Goal: Answer question/provide support: Share knowledge or assist other users

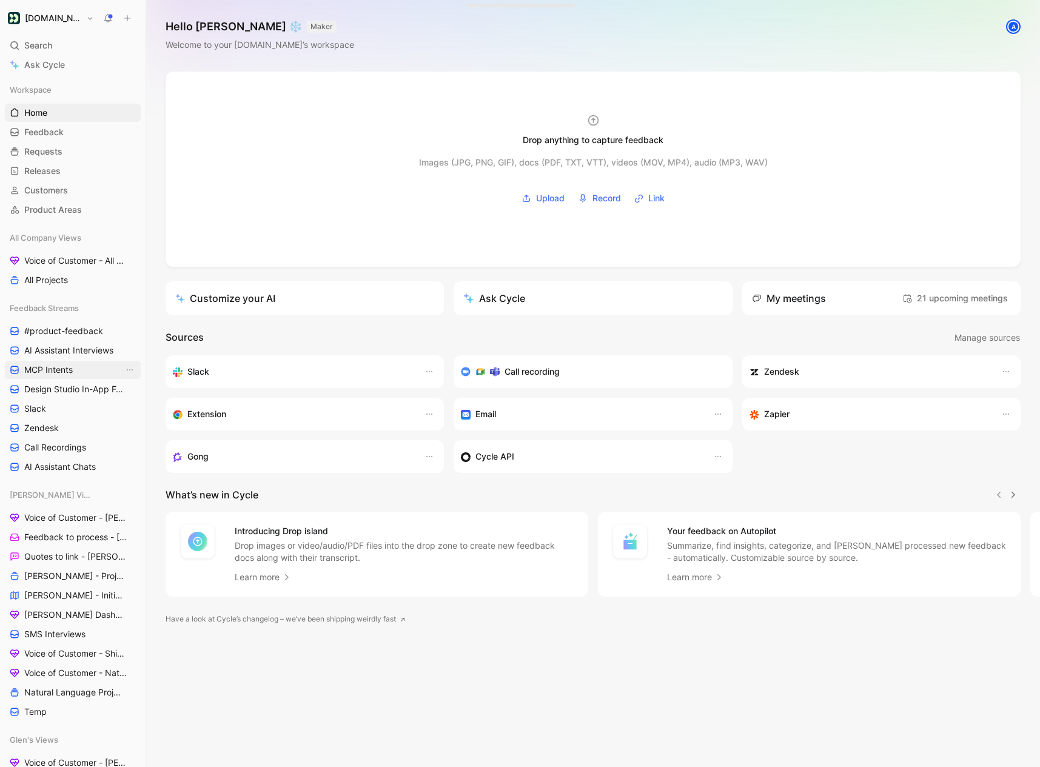
click at [76, 376] on link "MCP Intents" at bounding box center [73, 370] width 136 height 18
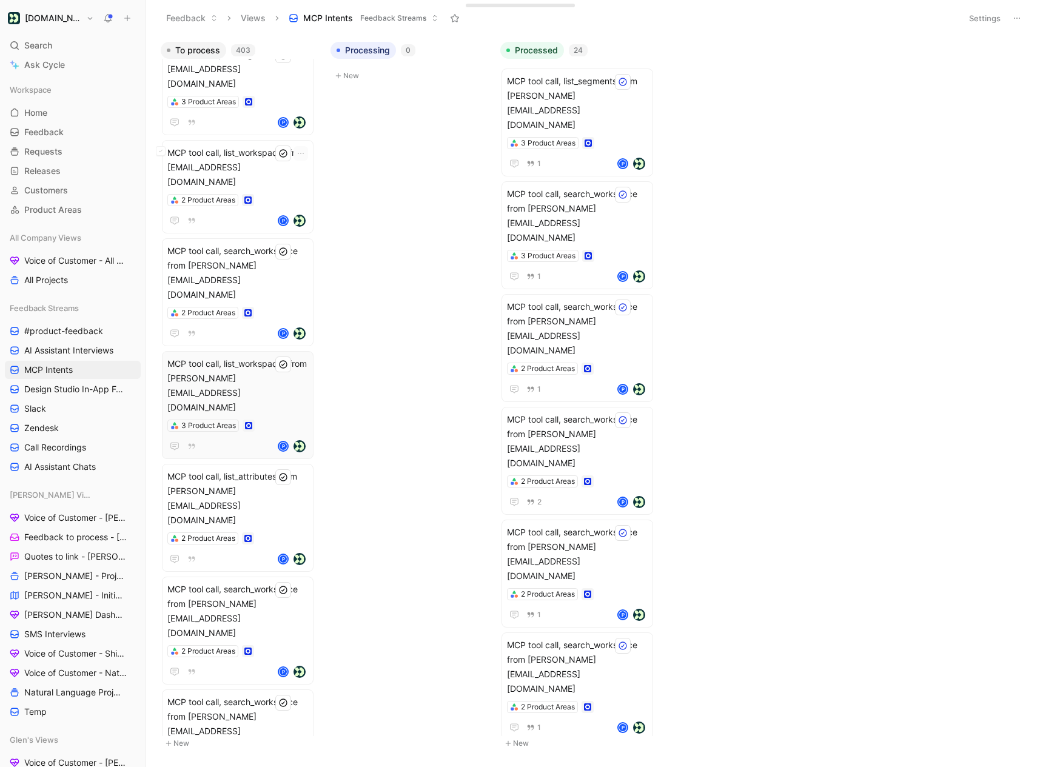
scroll to position [28216, 0]
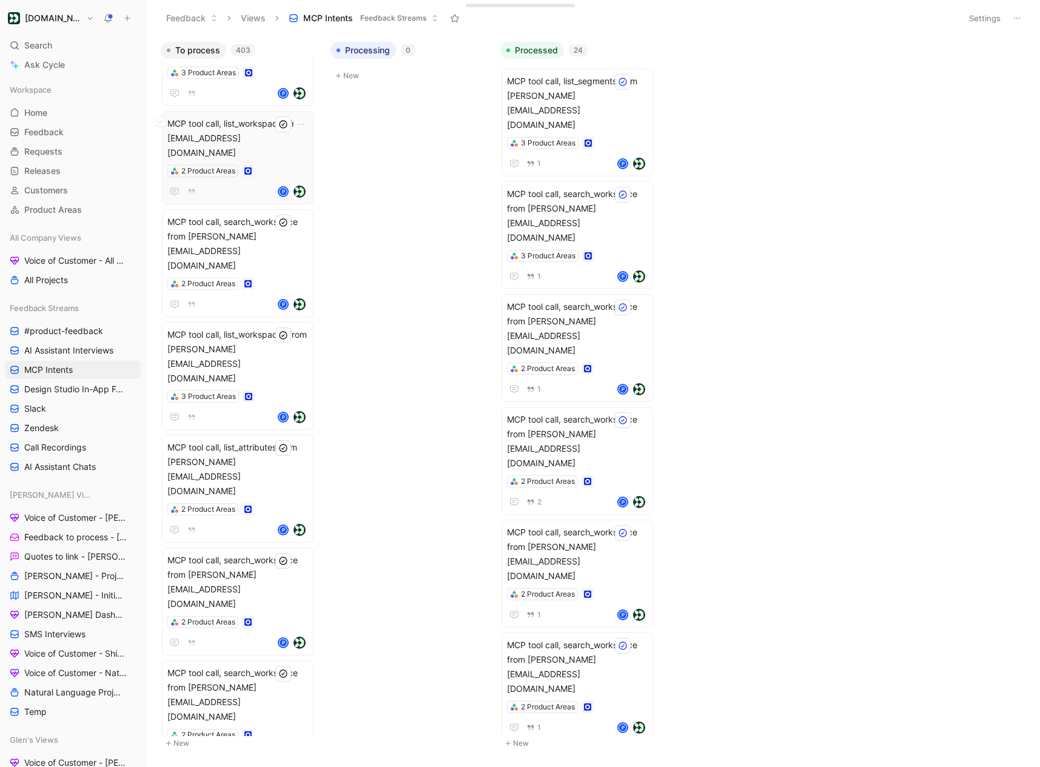
click at [253, 116] on span "MCP tool call, list_workspaces from [EMAIL_ADDRESS][DOMAIN_NAME]" at bounding box center [237, 138] width 141 height 44
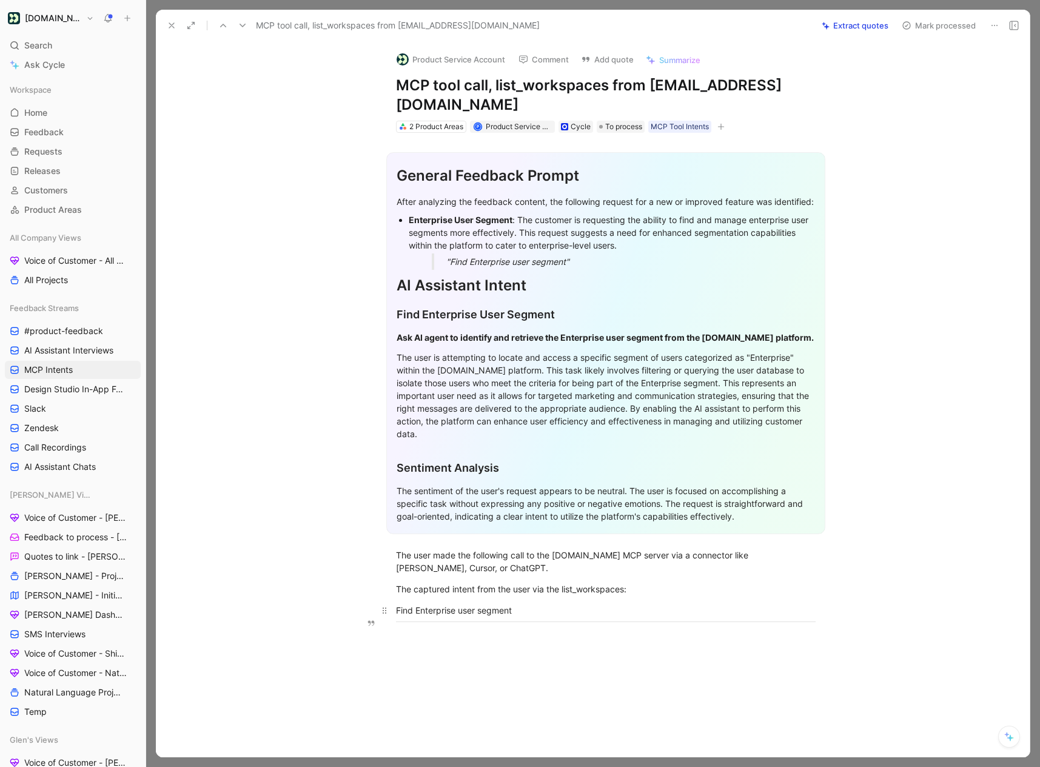
click at [443, 604] on div "Find Enterprise user segment" at bounding box center [605, 610] width 419 height 13
click at [302, 585] on button "Quote" at bounding box center [290, 589] width 43 height 19
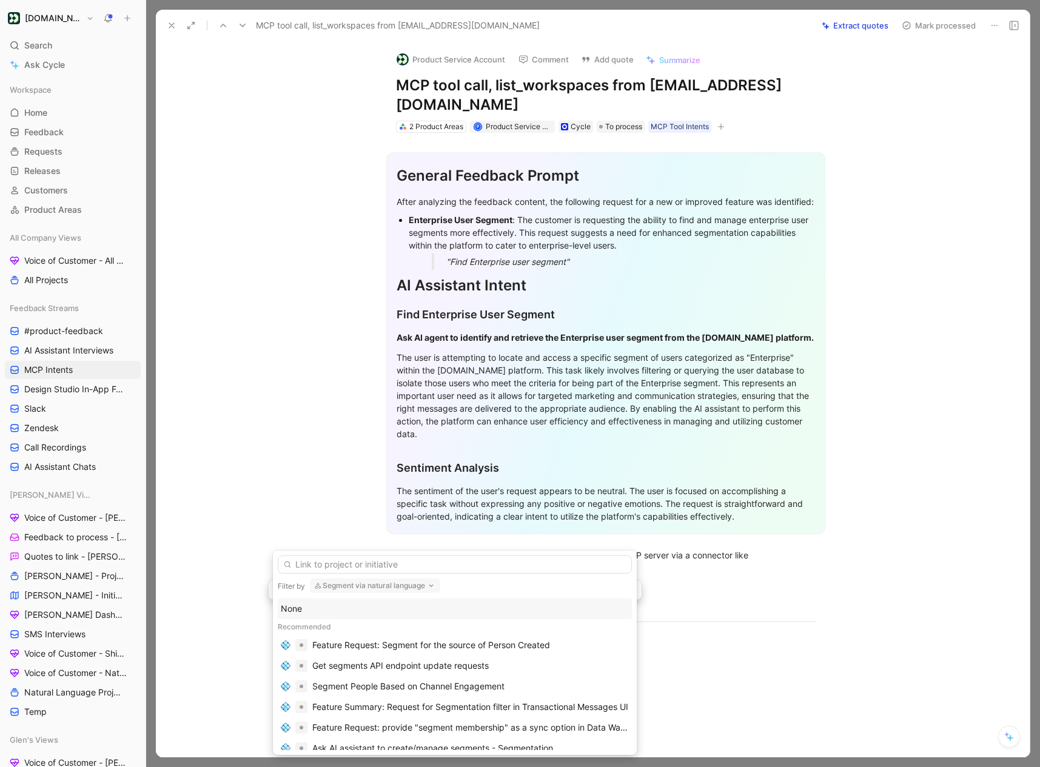
click at [309, 612] on div "None" at bounding box center [455, 608] width 348 height 15
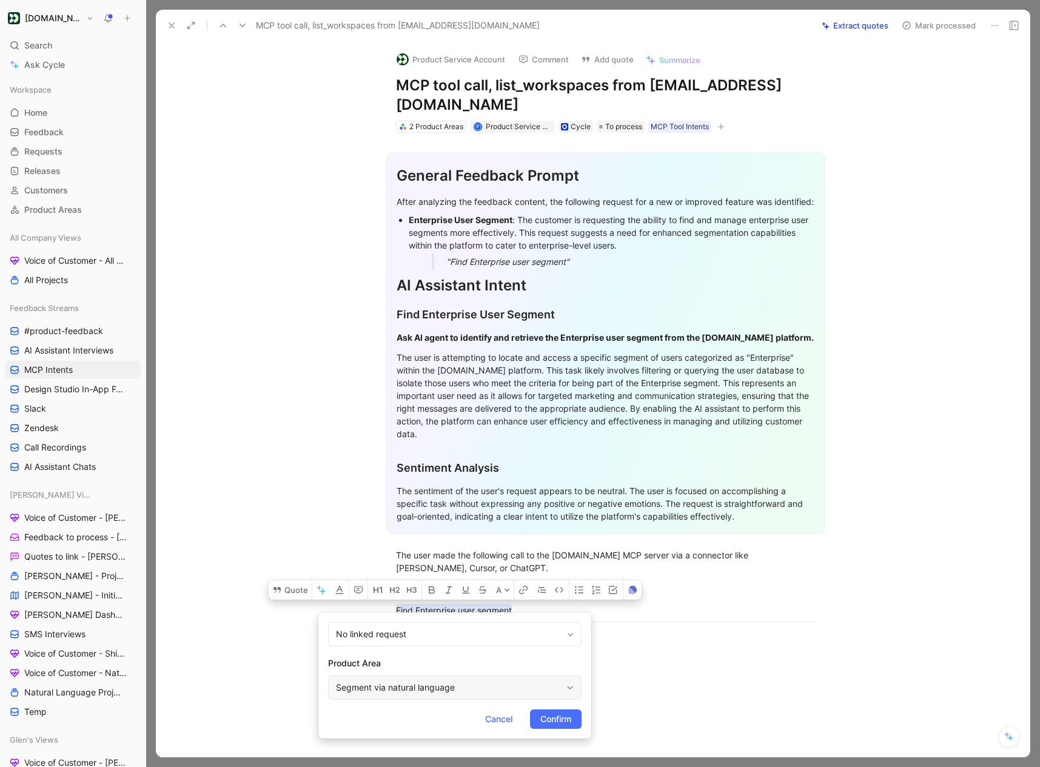
click at [376, 684] on div "Segment via natural language" at bounding box center [448, 687] width 225 height 15
type input "mcp"
click at [462, 659] on span "Connection Server" at bounding box center [449, 658] width 73 height 10
click at [564, 720] on span "Confirm" at bounding box center [555, 719] width 31 height 15
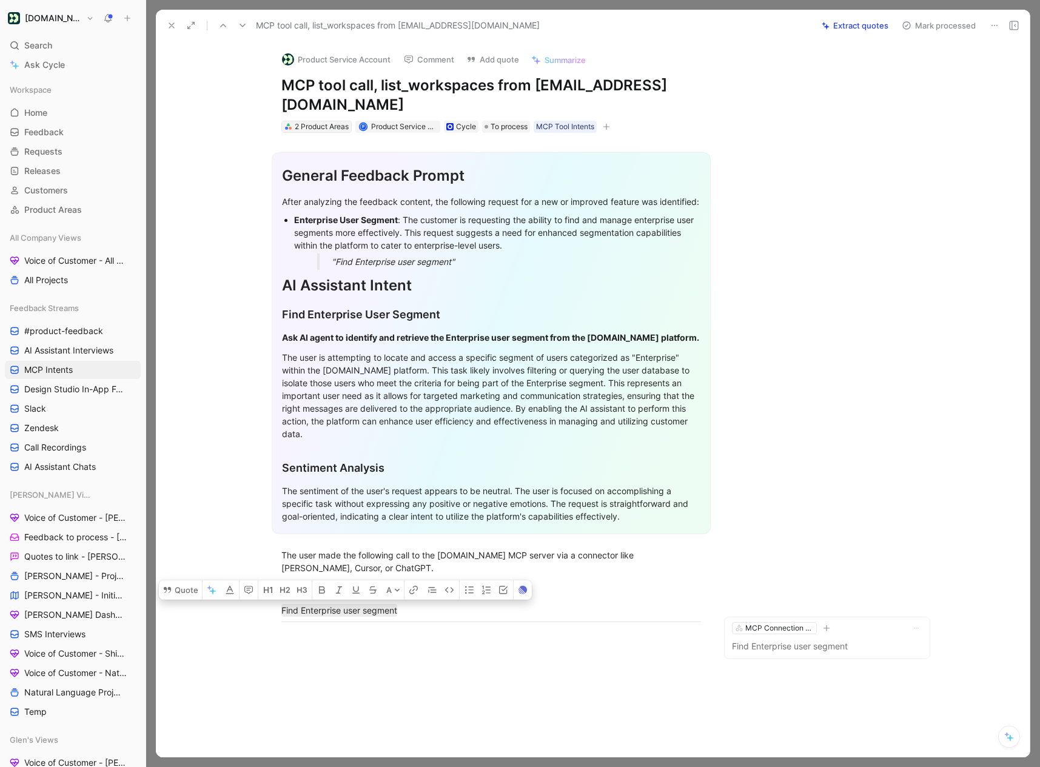
click at [314, 121] on div "2 Product Areas" at bounding box center [322, 127] width 54 height 12
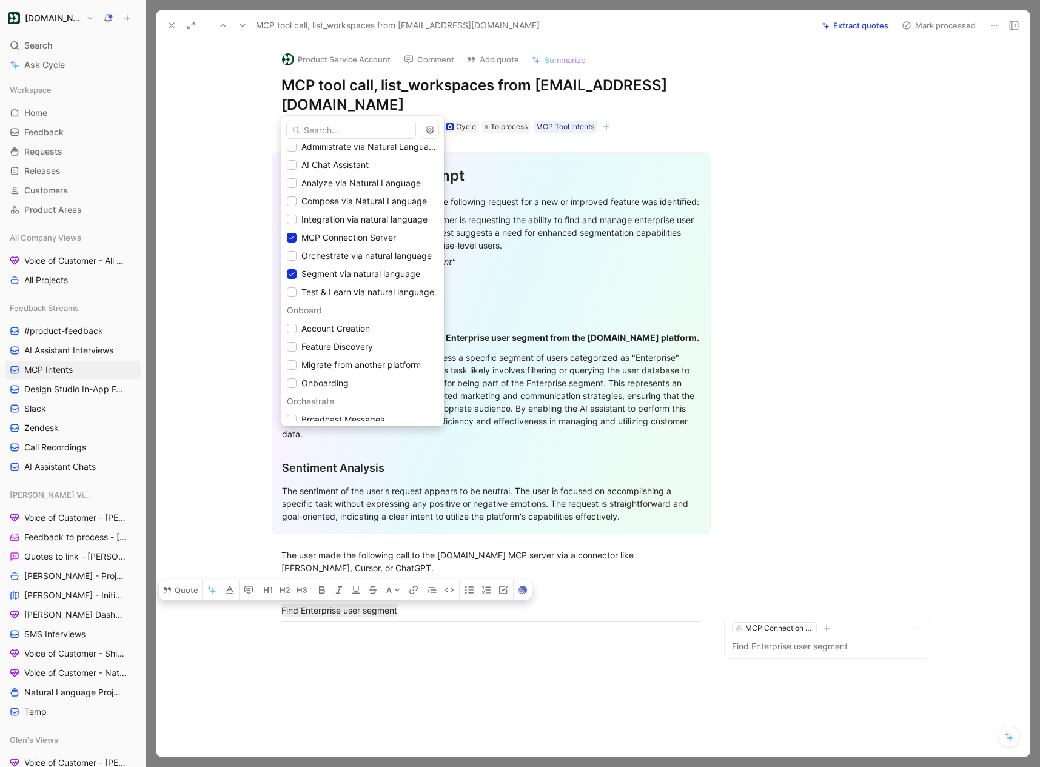
scroll to position [784, 0]
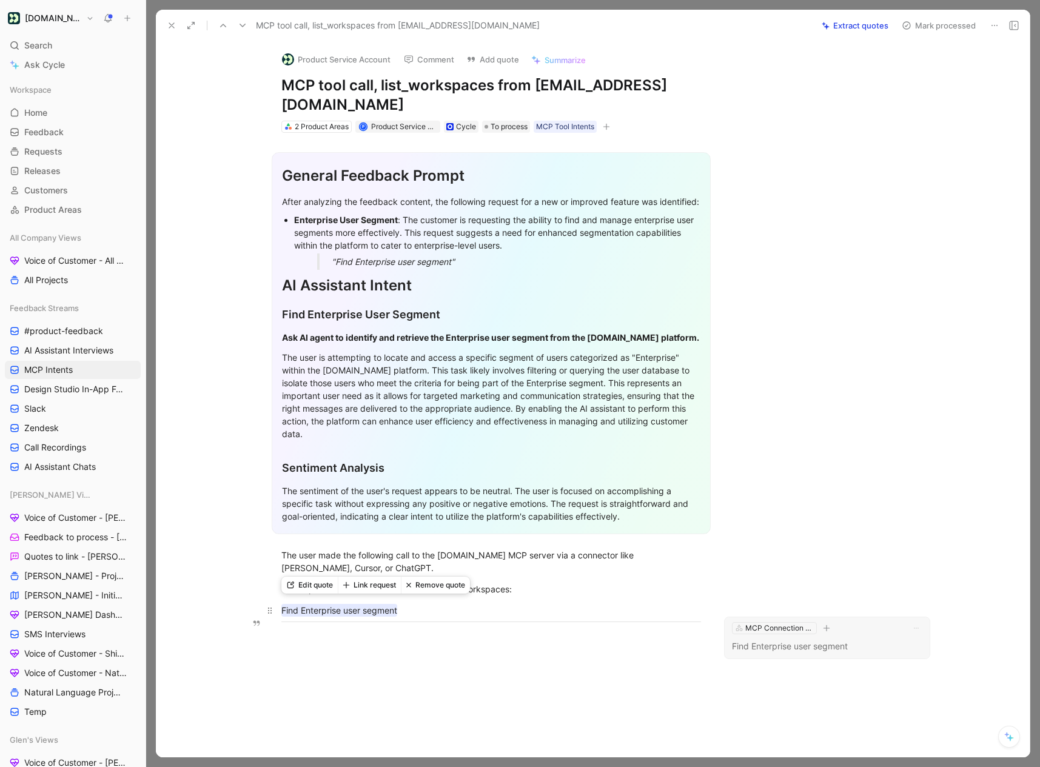
click at [336, 604] on mark "Find Enterprise user segment" at bounding box center [339, 610] width 116 height 13
click at [329, 583] on button "Edit quote" at bounding box center [309, 584] width 56 height 17
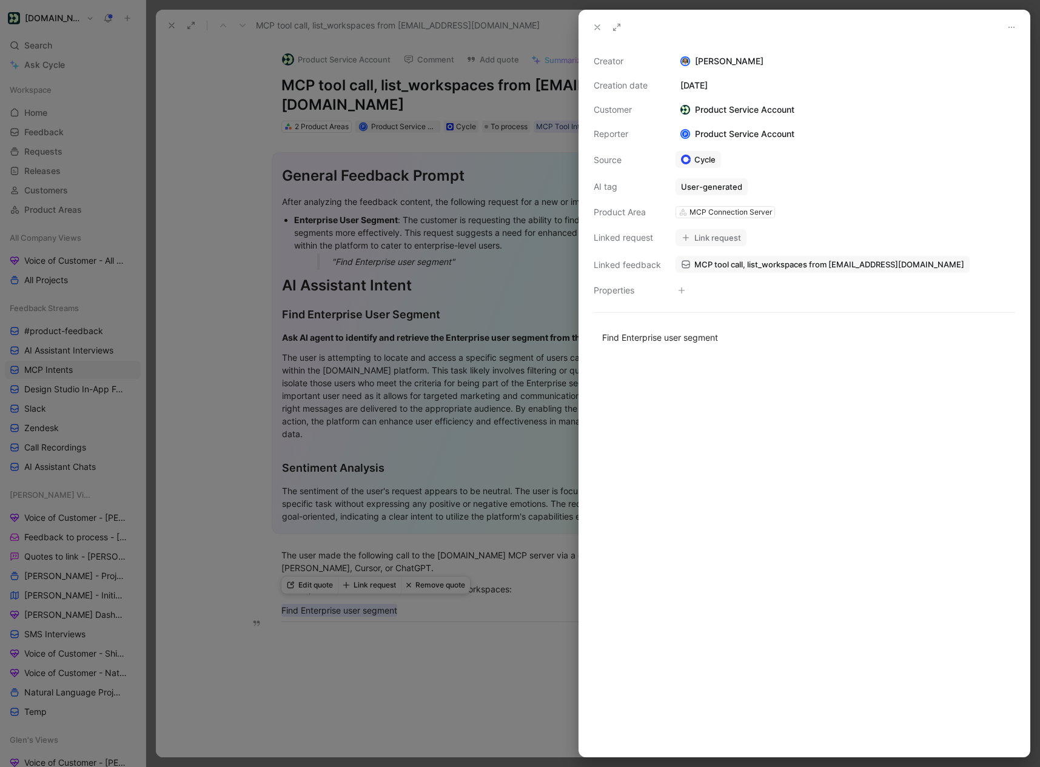
click at [461, 555] on div at bounding box center [520, 383] width 1040 height 767
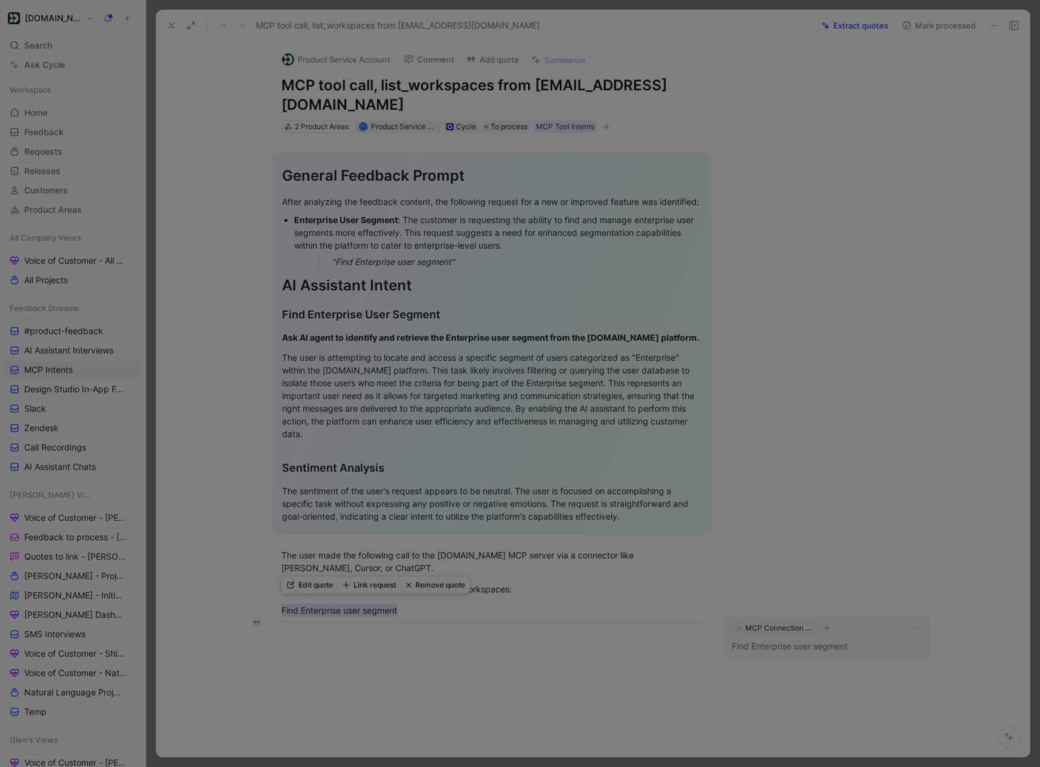
click at [673, 382] on div "The user is attempting to locate and access a specific segment of users categor…" at bounding box center [491, 395] width 418 height 89
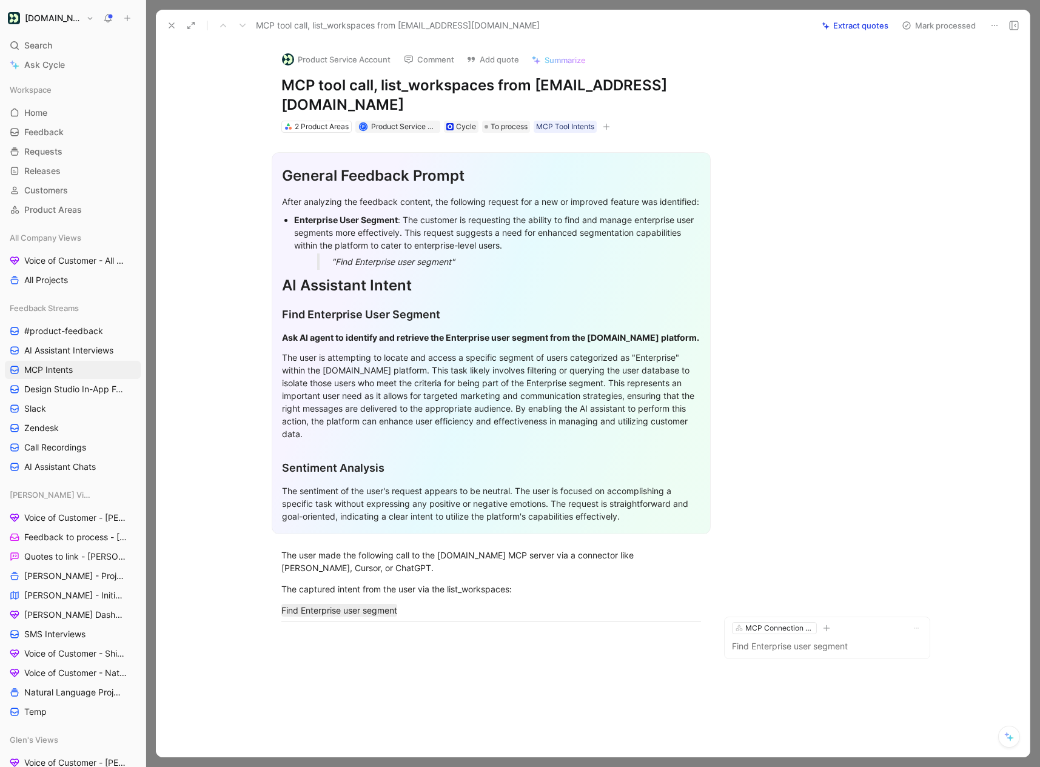
click at [930, 28] on button "Mark processed" at bounding box center [938, 25] width 85 height 17
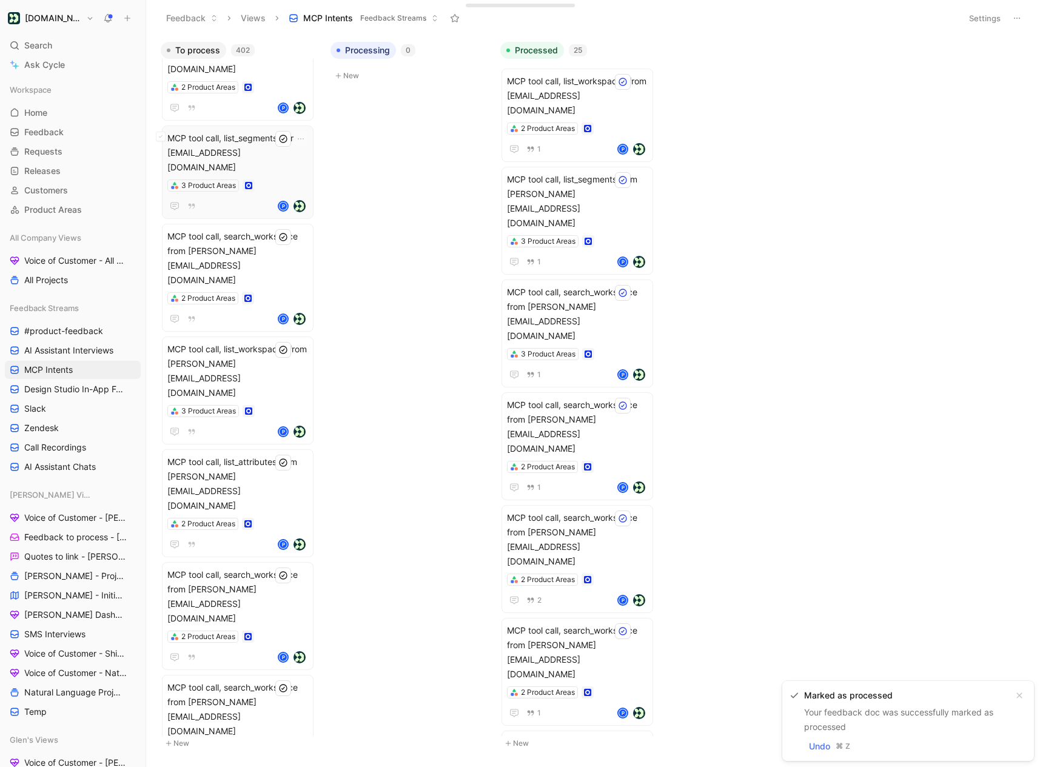
click at [286, 131] on span "MCP tool call, list_segments from [EMAIL_ADDRESS][DOMAIN_NAME]" at bounding box center [237, 153] width 141 height 44
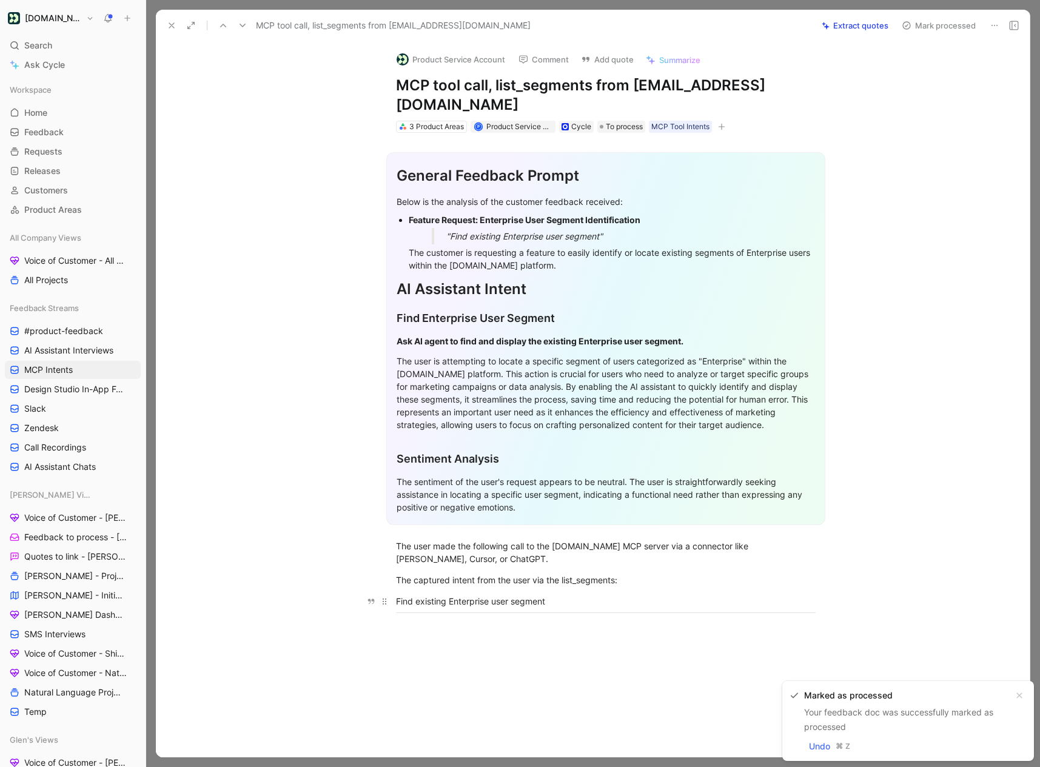
click at [480, 595] on div "Find existing Enterprise user segment" at bounding box center [605, 601] width 419 height 13
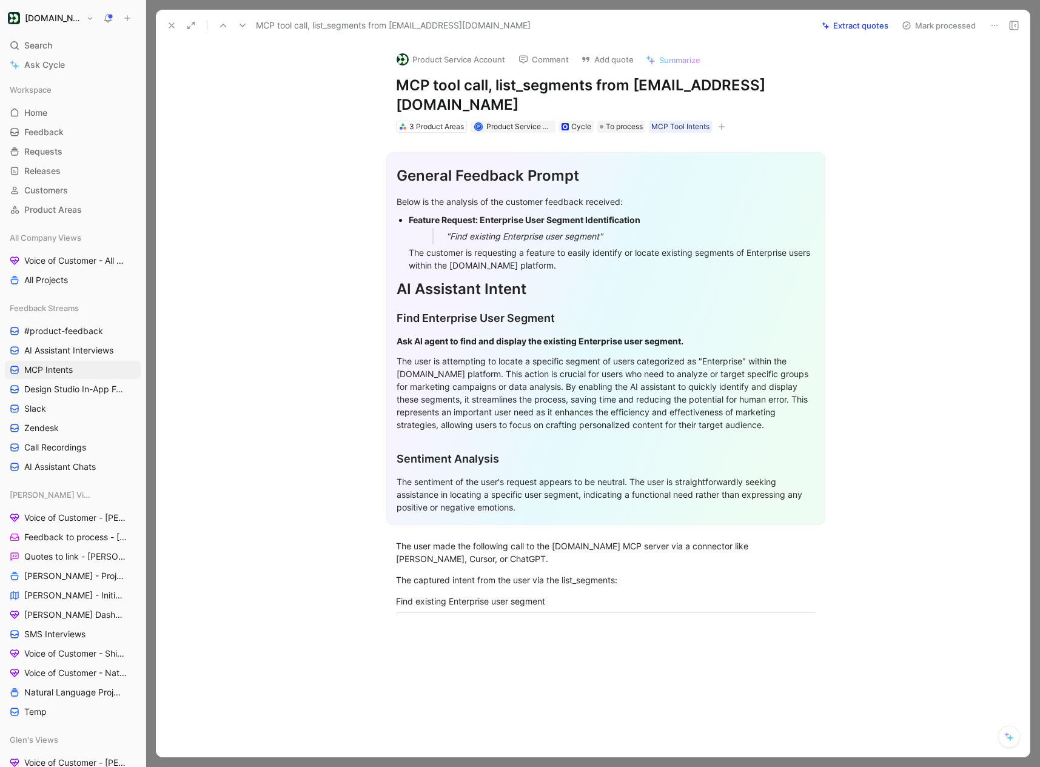
click at [170, 25] on use at bounding box center [171, 25] width 5 height 5
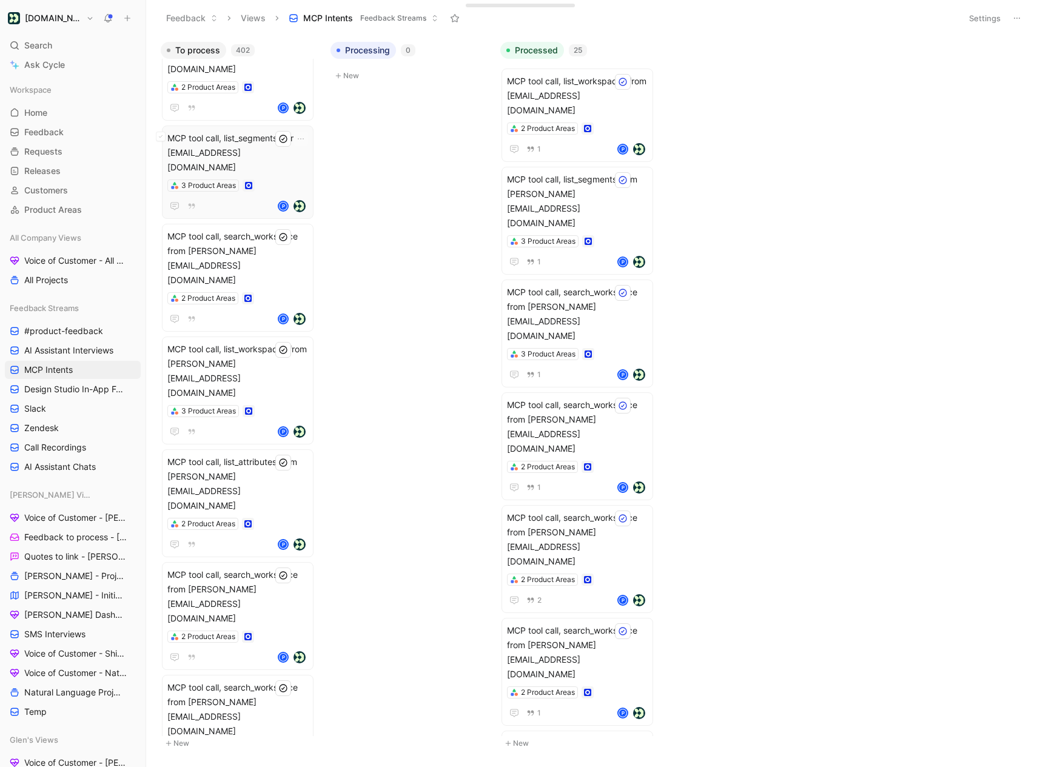
click at [259, 131] on span "MCP tool call, list_segments from [EMAIL_ADDRESS][DOMAIN_NAME]" at bounding box center [237, 153] width 141 height 44
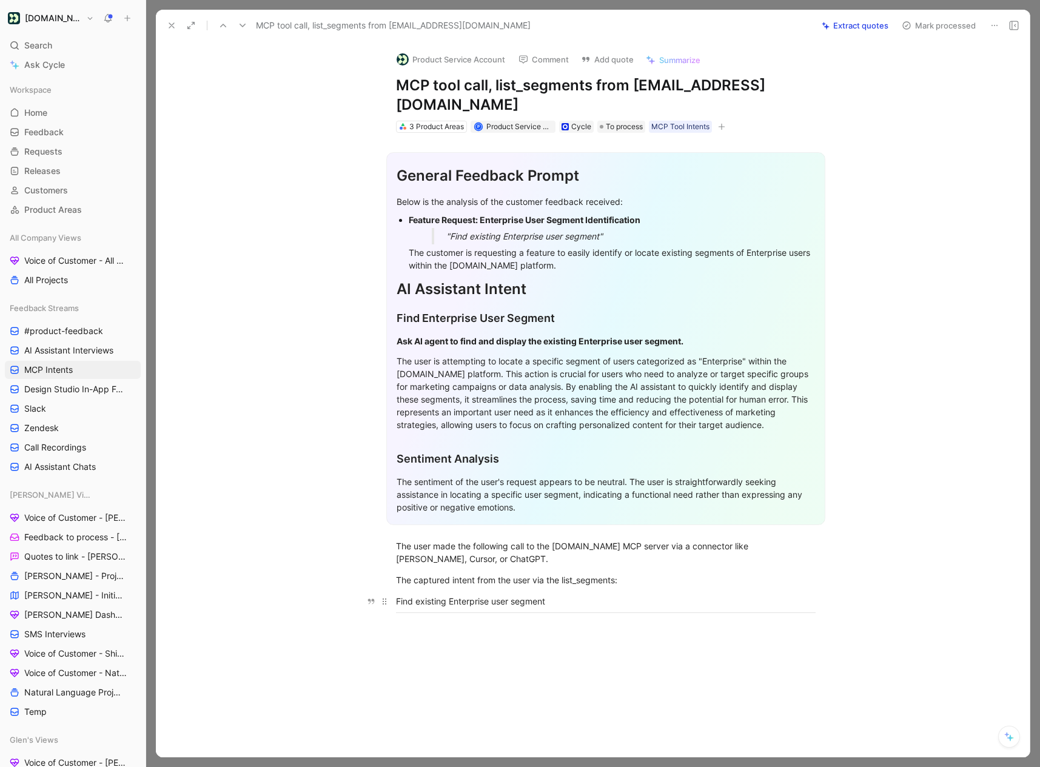
click at [449, 591] on p "Find existing Enterprise user segment" at bounding box center [606, 601] width 466 height 20
click at [169, 38] on div "MCP tool call, list_segments from [EMAIL_ADDRESS][DOMAIN_NAME] Extract quotes M…" at bounding box center [592, 26] width 873 height 32
click at [169, 18] on button at bounding box center [171, 25] width 17 height 17
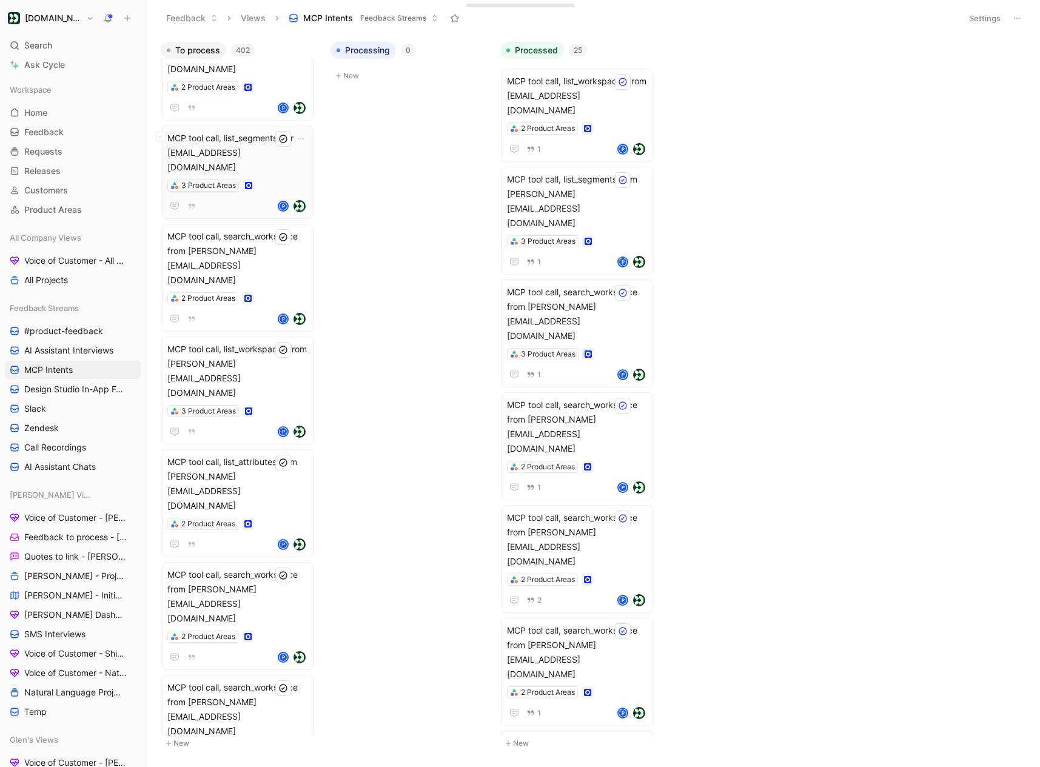
click at [267, 131] on span "MCP tool call, list_segments from [EMAIL_ADDRESS][DOMAIN_NAME]" at bounding box center [237, 153] width 141 height 44
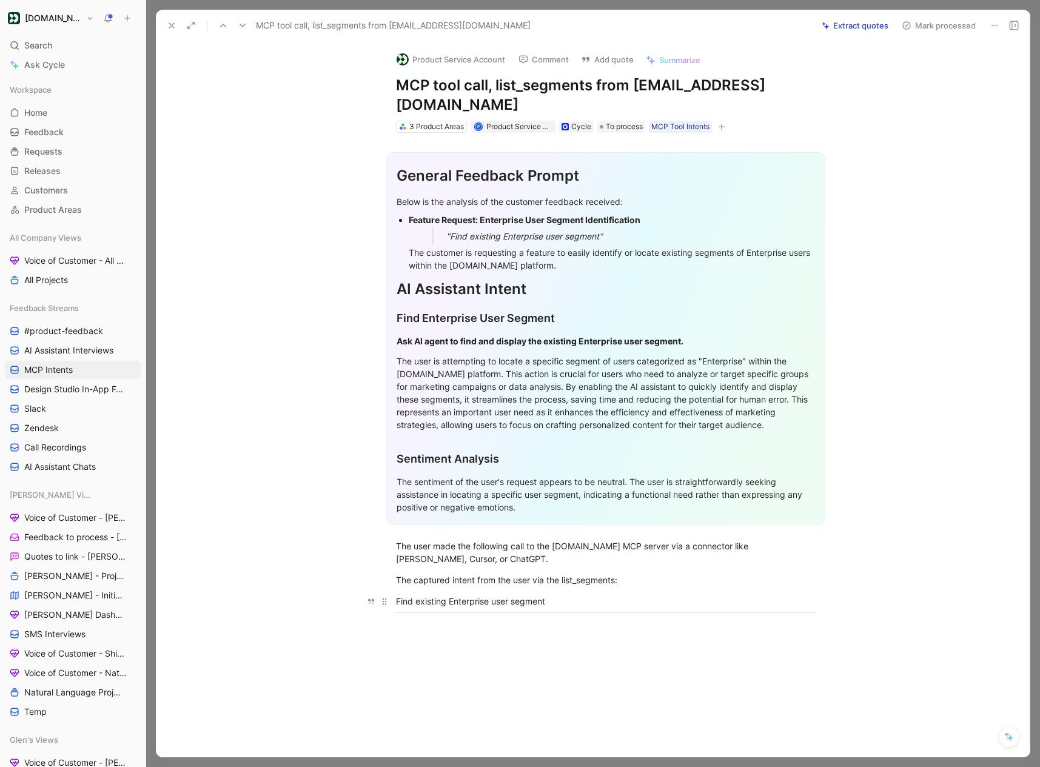
click at [484, 595] on div "Find existing Enterprise user segment" at bounding box center [605, 601] width 419 height 13
click at [307, 571] on button "Quote" at bounding box center [306, 580] width 43 height 19
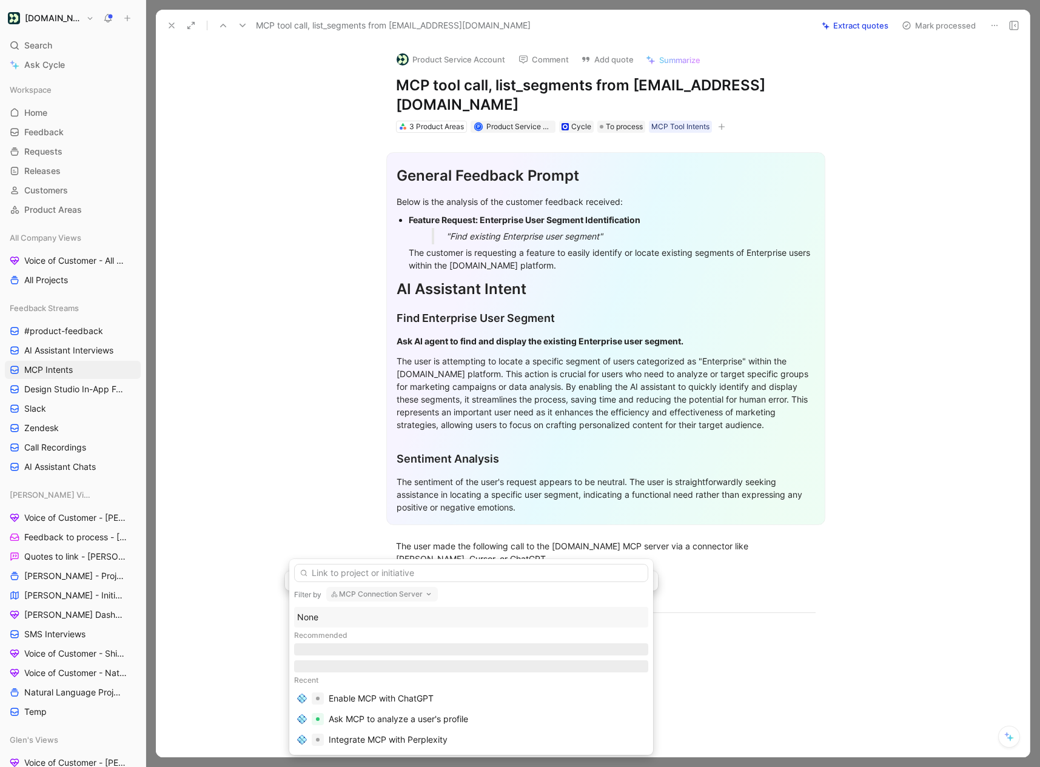
click at [322, 619] on div "None" at bounding box center [471, 617] width 348 height 15
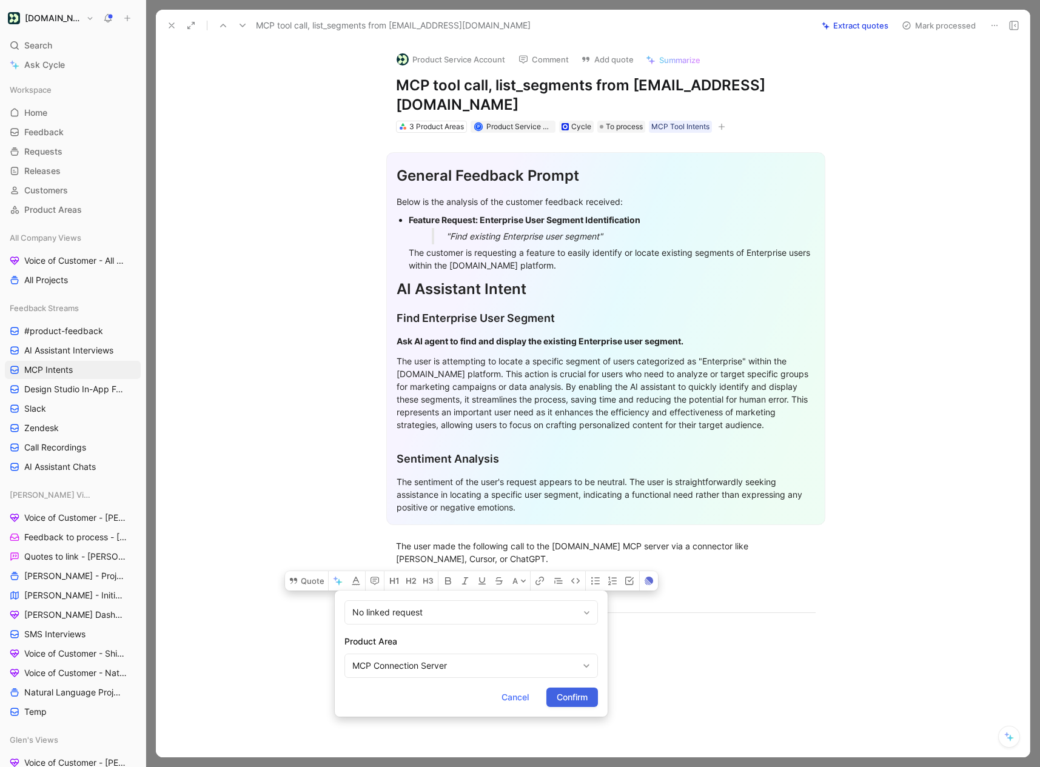
click at [574, 701] on span "Confirm" at bounding box center [571, 697] width 31 height 15
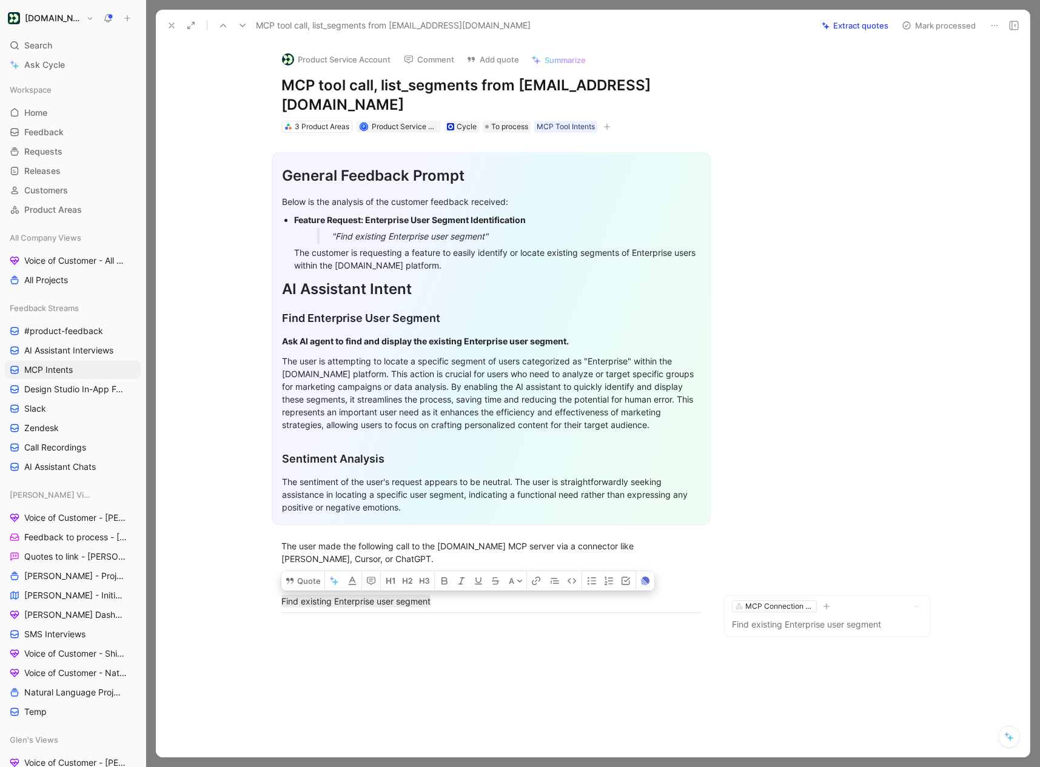
click at [916, 29] on button "Mark processed" at bounding box center [938, 25] width 85 height 17
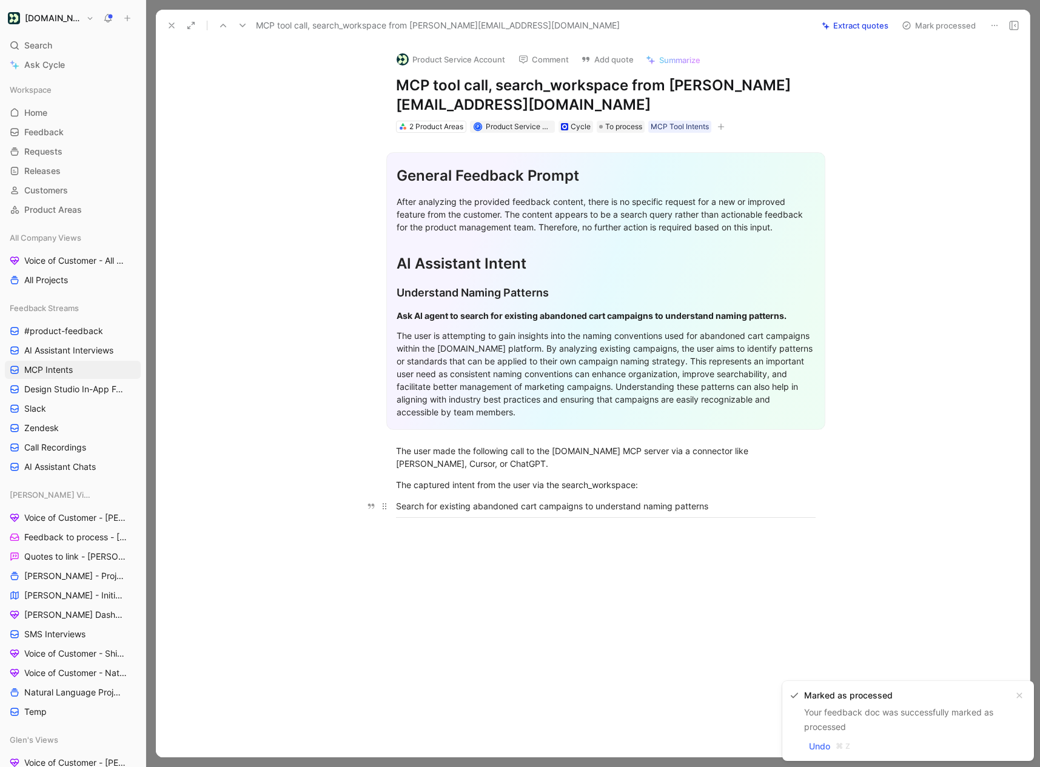
click at [433, 505] on div "Search for existing abandoned cart campaigns to understand naming patterns" at bounding box center [605, 505] width 419 height 13
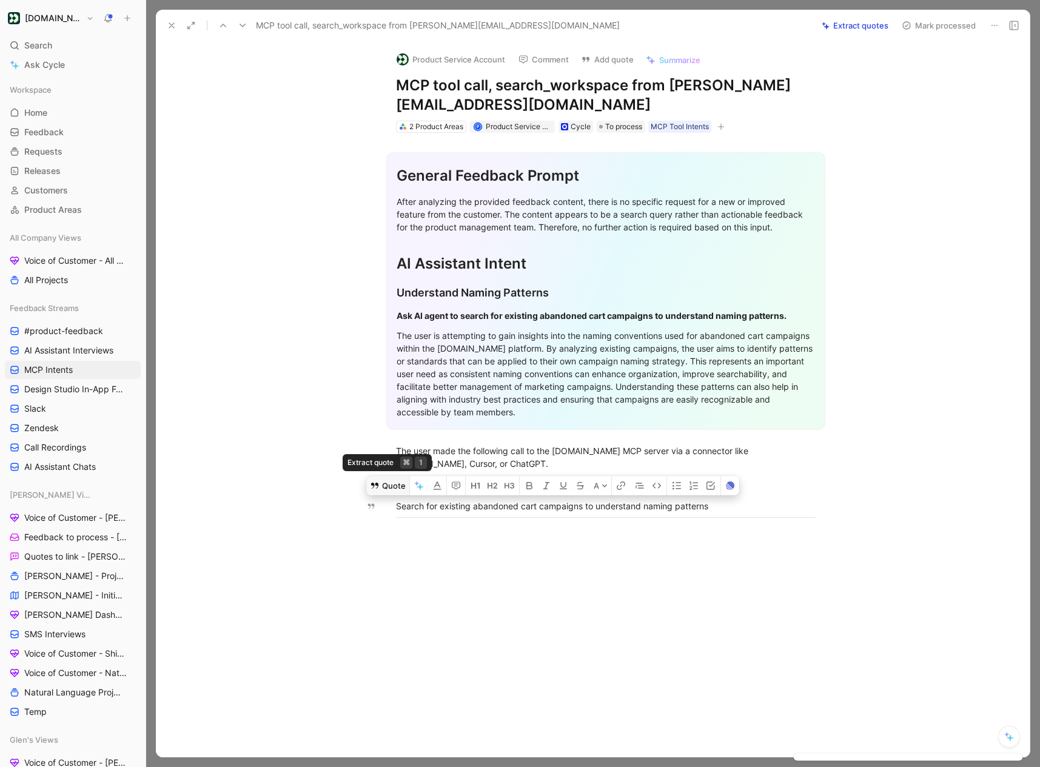
click at [376, 481] on icon at bounding box center [375, 486] width 10 height 10
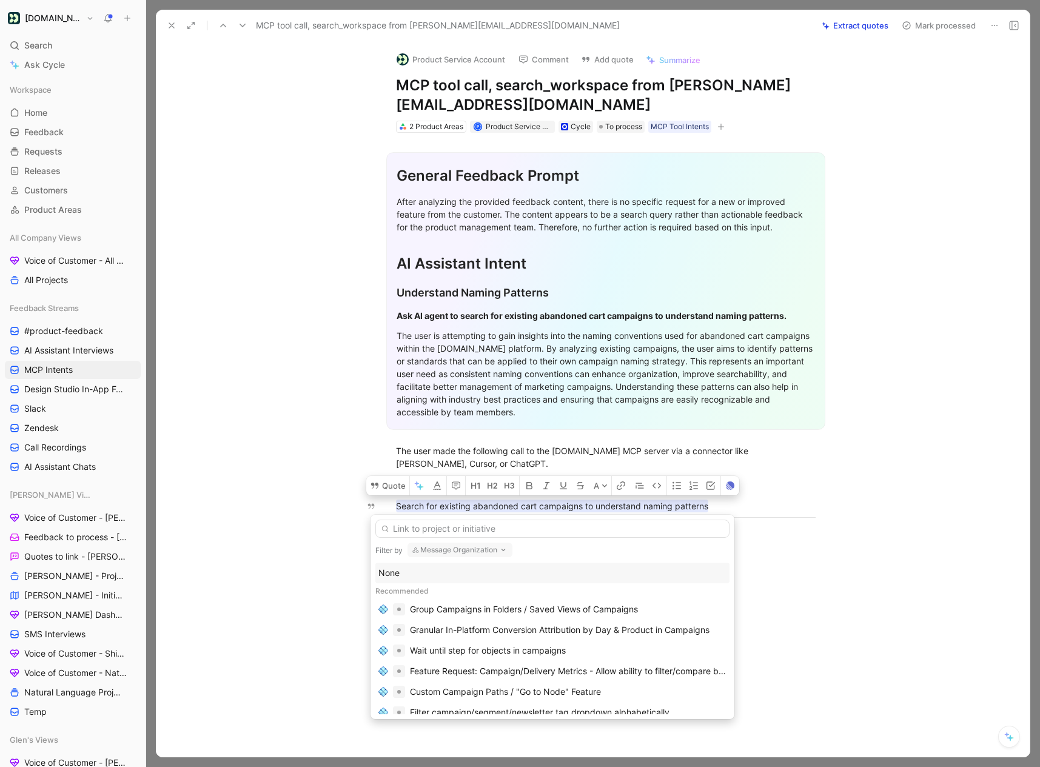
click at [408, 567] on div "None" at bounding box center [552, 573] width 348 height 15
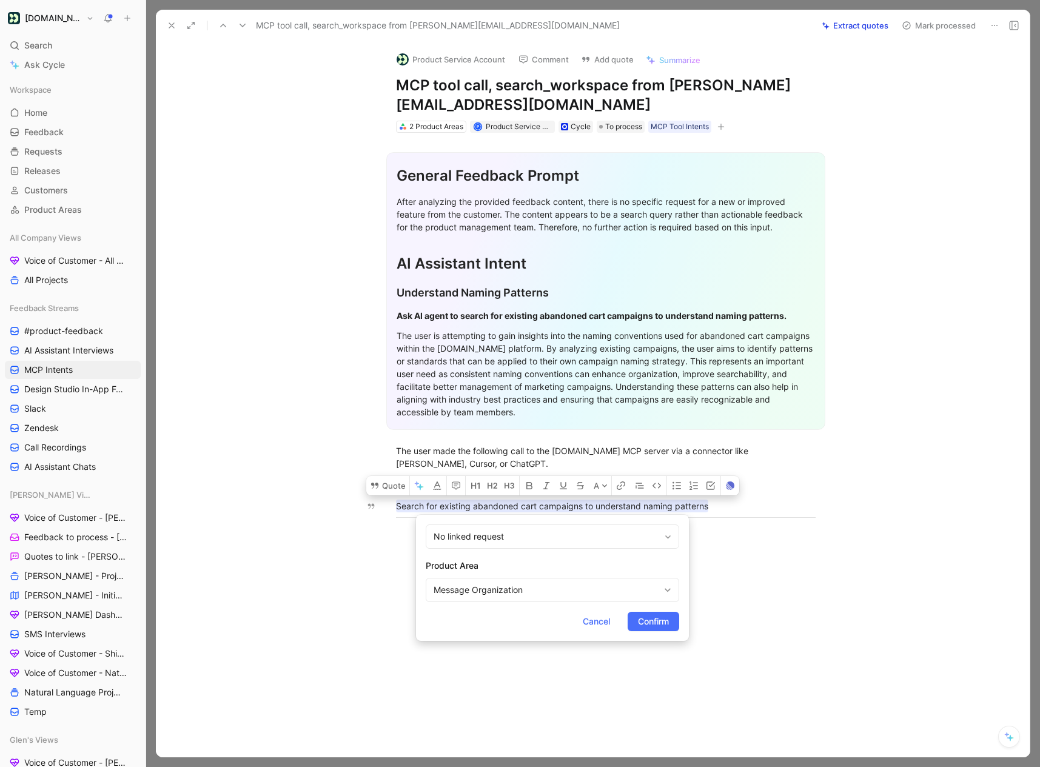
click at [495, 606] on form "No linked request Product Area Message Organization Cancel Confirm" at bounding box center [552, 578] width 273 height 126
click at [495, 590] on div "Message Organization" at bounding box center [545, 590] width 225 height 15
type input "mcp"
click at [555, 550] on div "mcp MCP Connection Server" at bounding box center [583, 549] width 192 height 51
click at [555, 558] on span "Connection Server" at bounding box center [547, 561] width 73 height 10
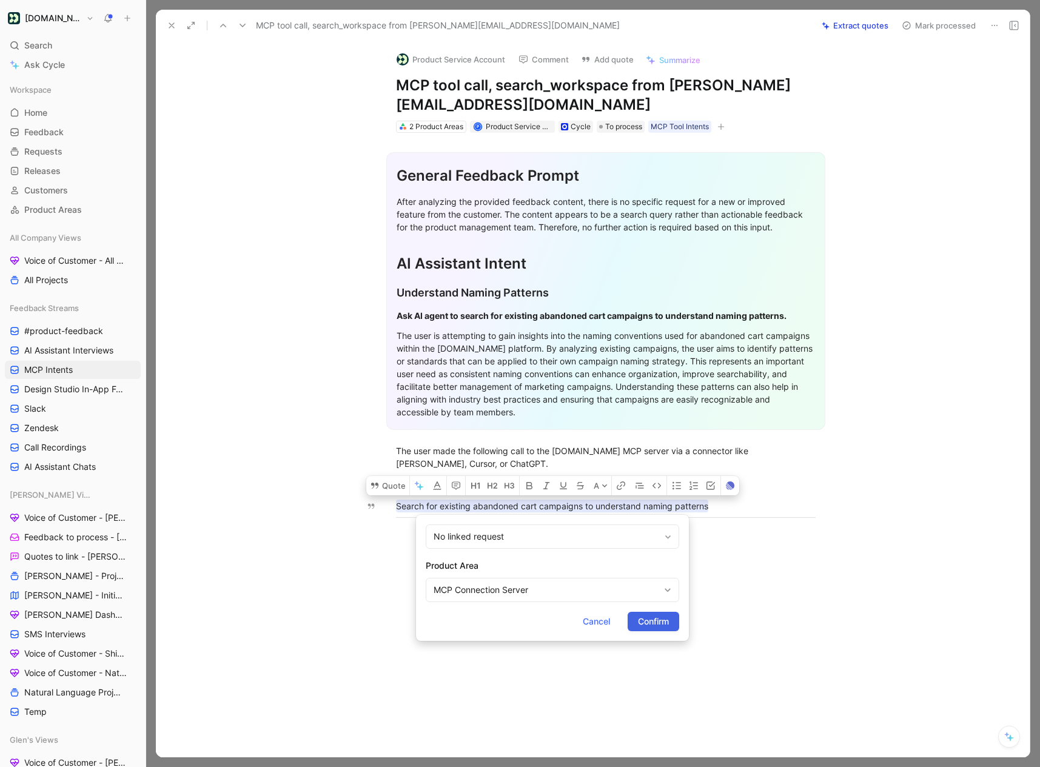
click at [638, 620] on span "Confirm" at bounding box center [653, 621] width 31 height 15
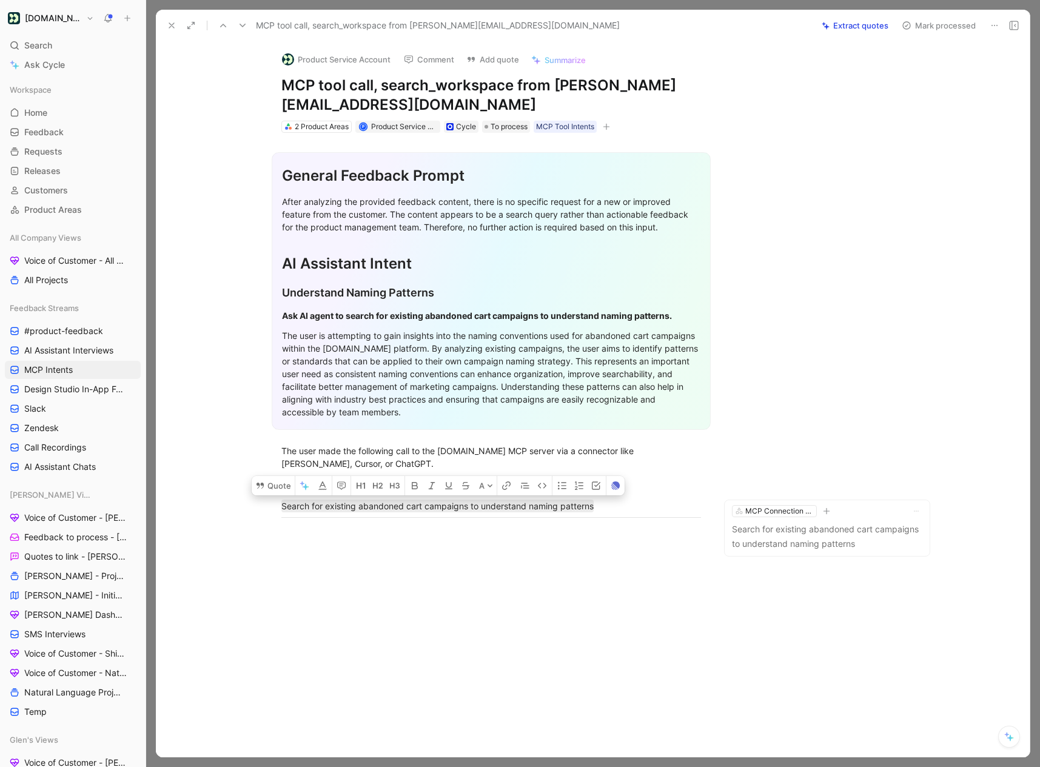
click at [941, 26] on button "Mark processed" at bounding box center [938, 25] width 85 height 17
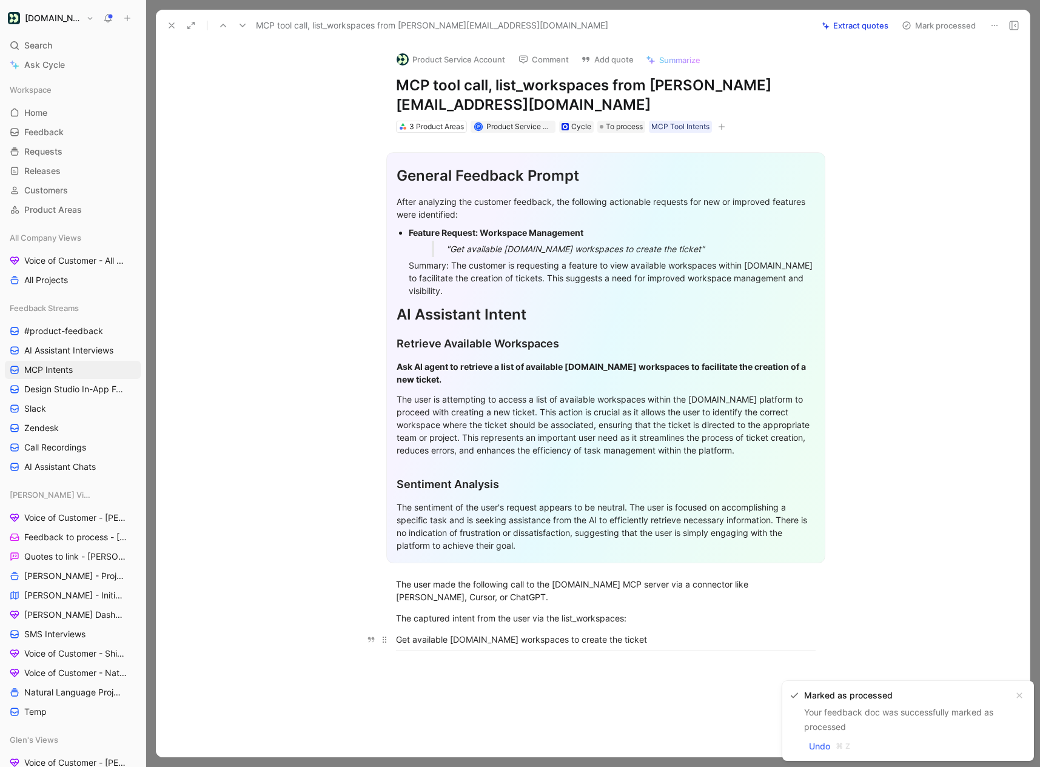
click at [490, 644] on div "Get available [DOMAIN_NAME] workspaces to create the ticket" at bounding box center [605, 639] width 419 height 13
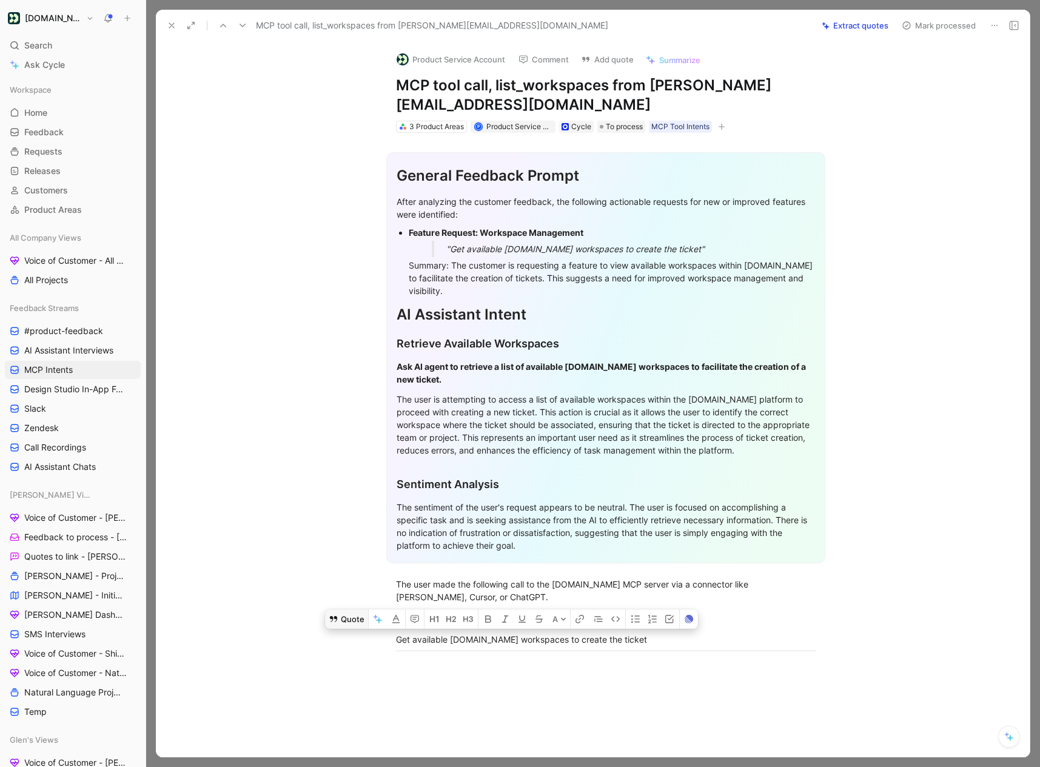
click at [361, 618] on button "Quote" at bounding box center [346, 618] width 43 height 19
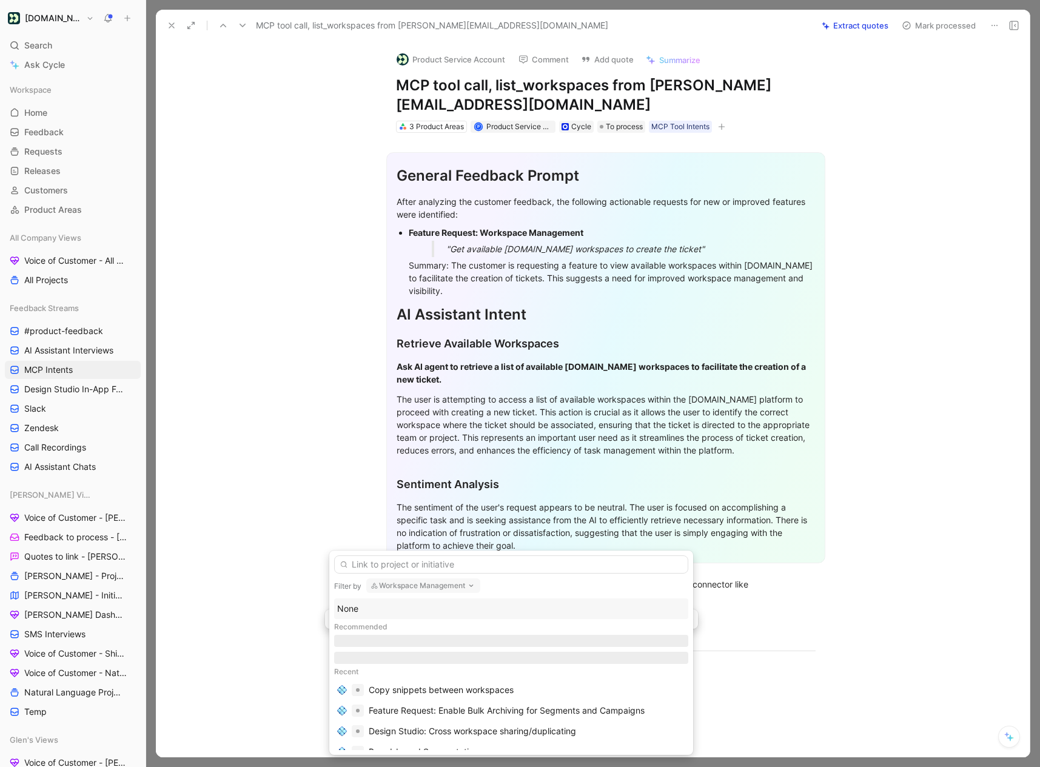
click at [452, 624] on div "Recommended" at bounding box center [511, 627] width 354 height 16
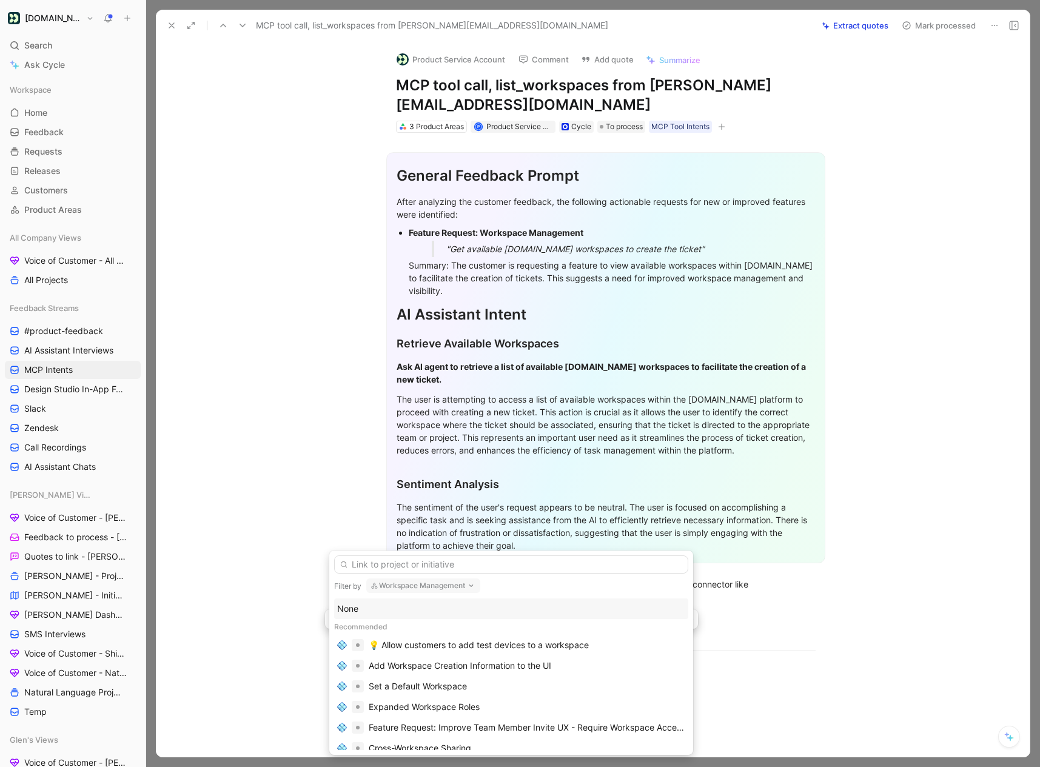
click at [378, 605] on div "None" at bounding box center [511, 608] width 348 height 15
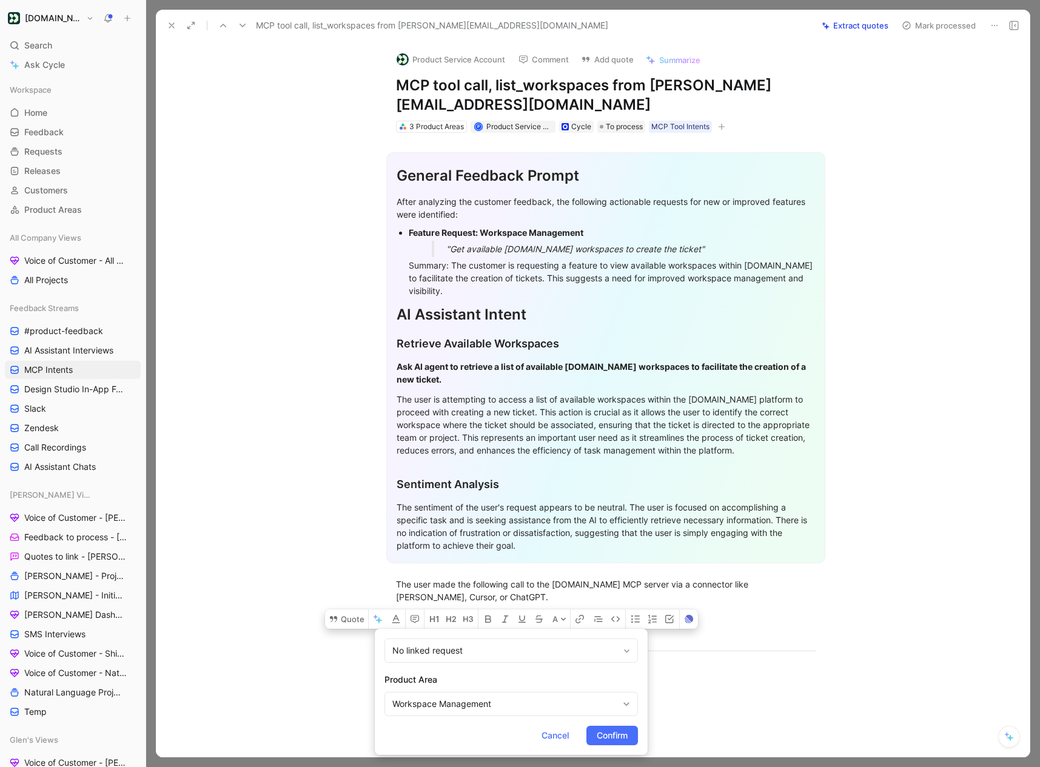
click at [449, 686] on h2 "Product Area" at bounding box center [510, 679] width 253 height 15
click at [449, 703] on div "Workspace Management" at bounding box center [504, 703] width 225 height 15
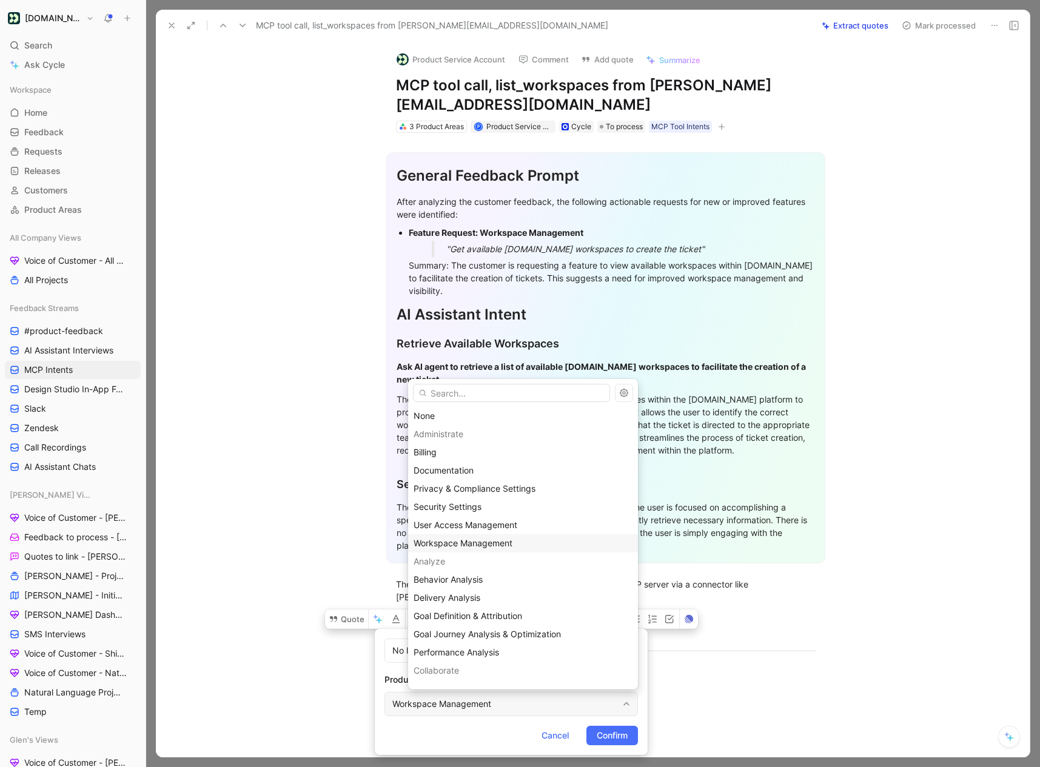
type input "c"
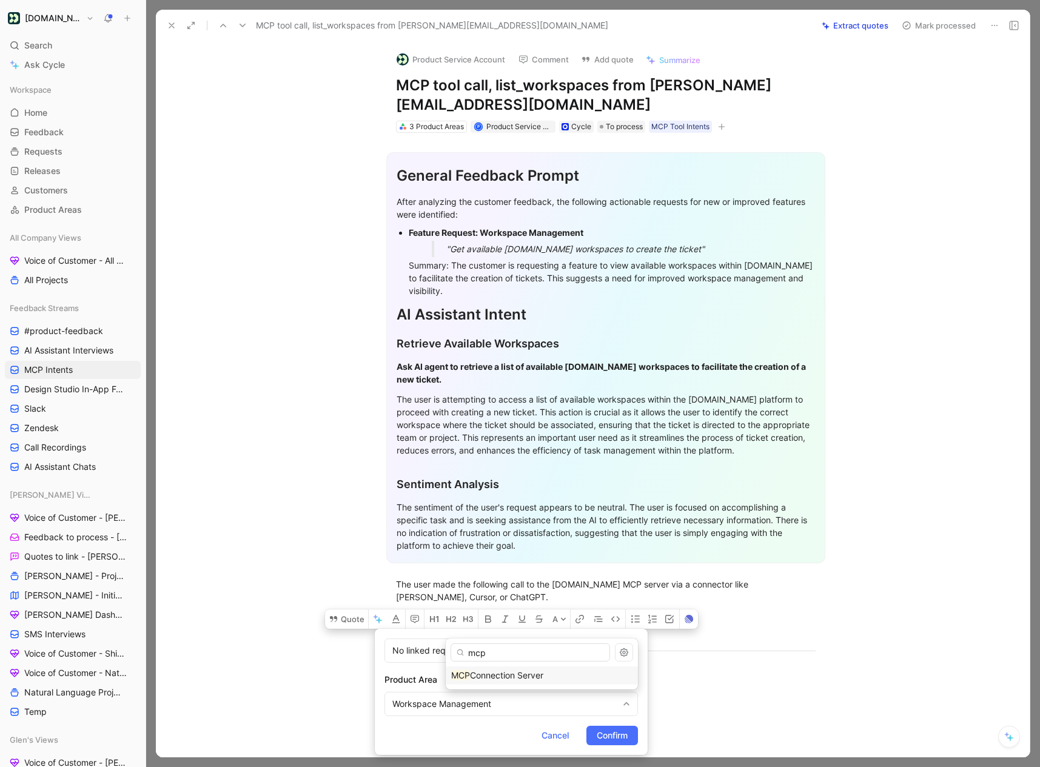
type input "mcp"
click at [529, 673] on span "Connection Server" at bounding box center [506, 675] width 73 height 10
click at [602, 736] on span "Confirm" at bounding box center [611, 735] width 31 height 15
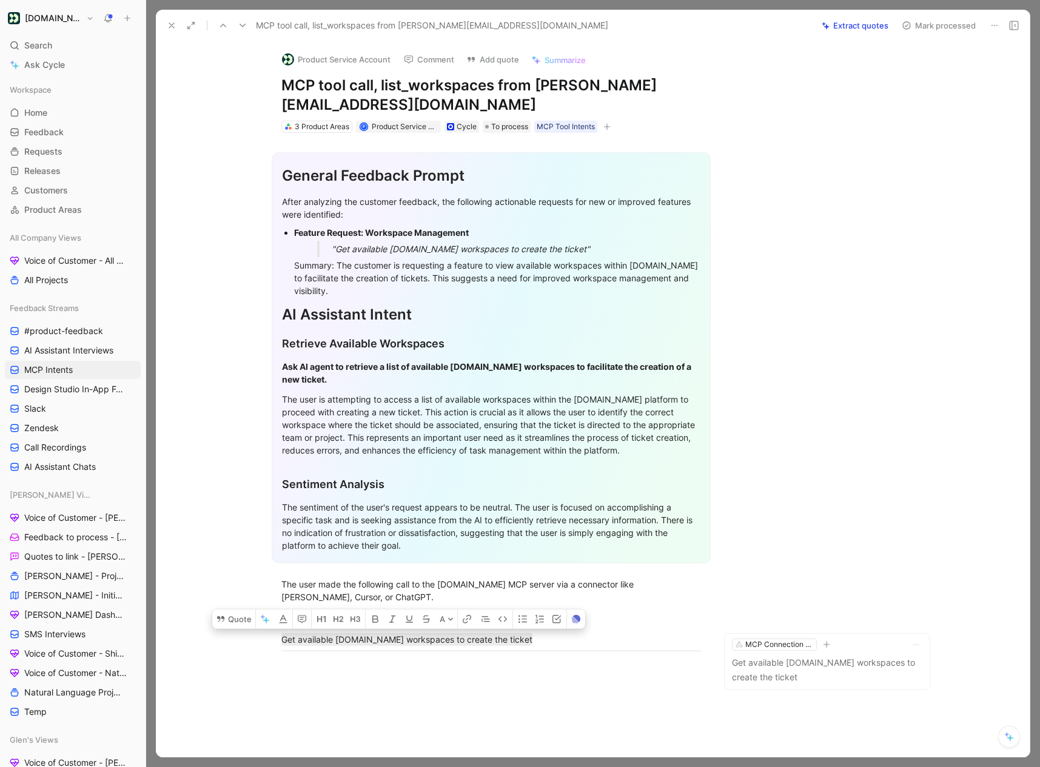
click at [951, 22] on button "Mark processed" at bounding box center [938, 25] width 85 height 17
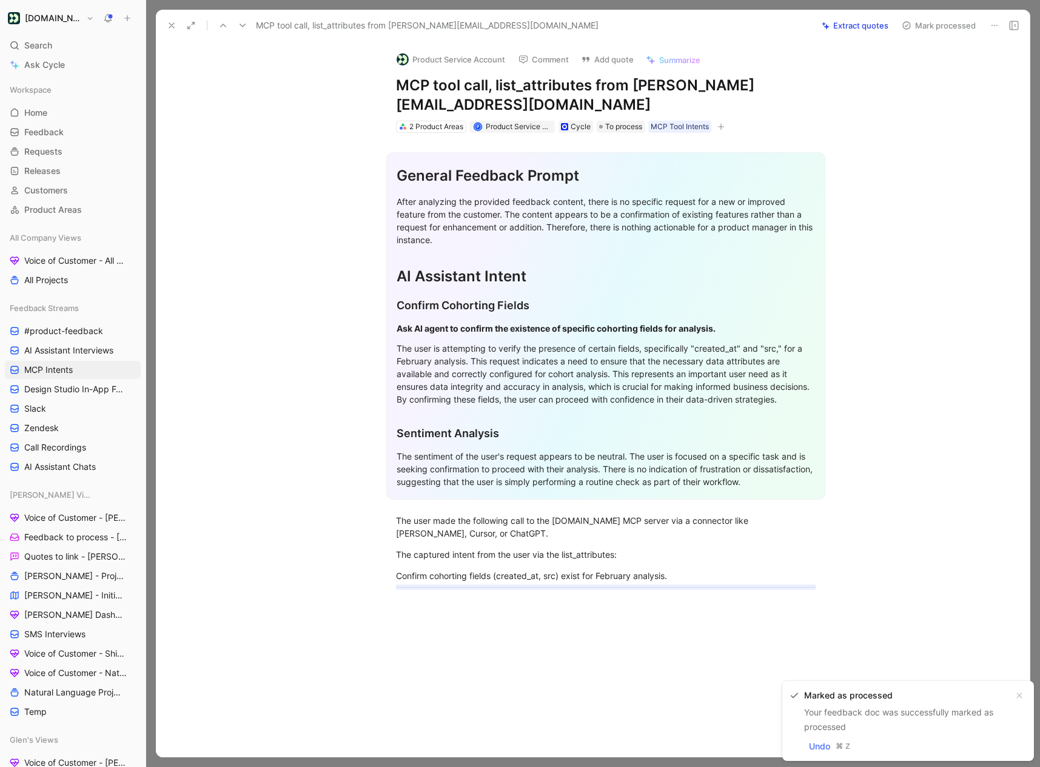
click at [487, 587] on hr at bounding box center [605, 587] width 419 height 1
click at [493, 582] on div "Confirm cohorting fields (created_at, src) exist for February analysis." at bounding box center [605, 575] width 419 height 13
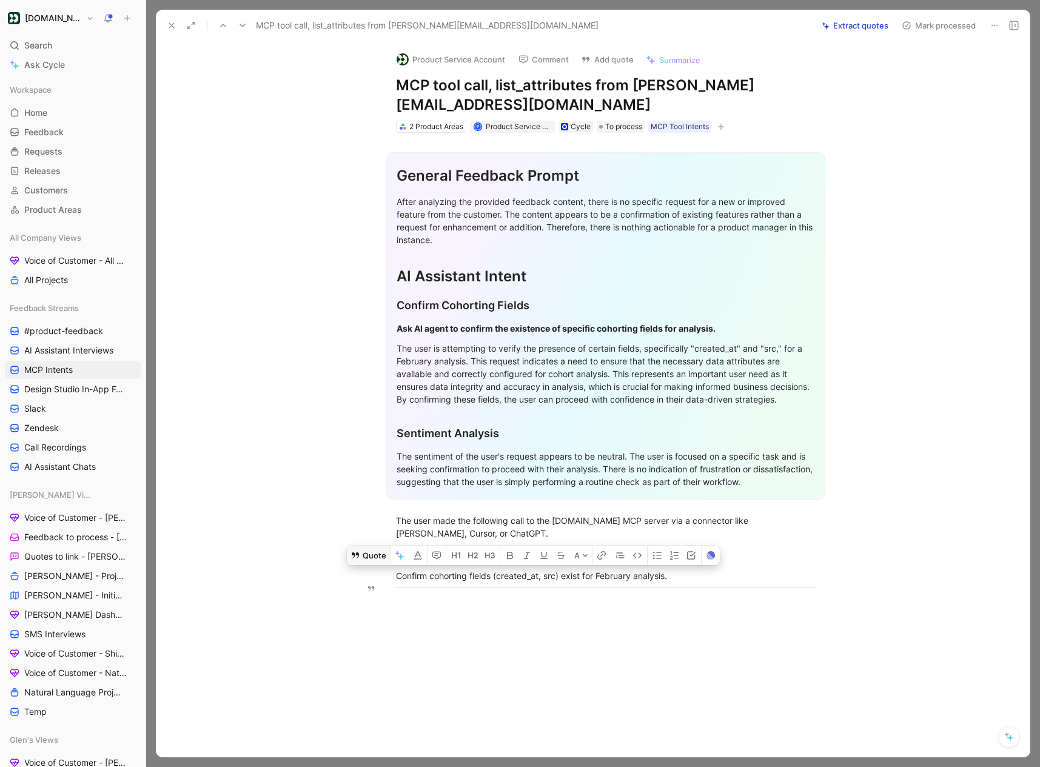
click at [376, 565] on button "Quote" at bounding box center [368, 555] width 43 height 19
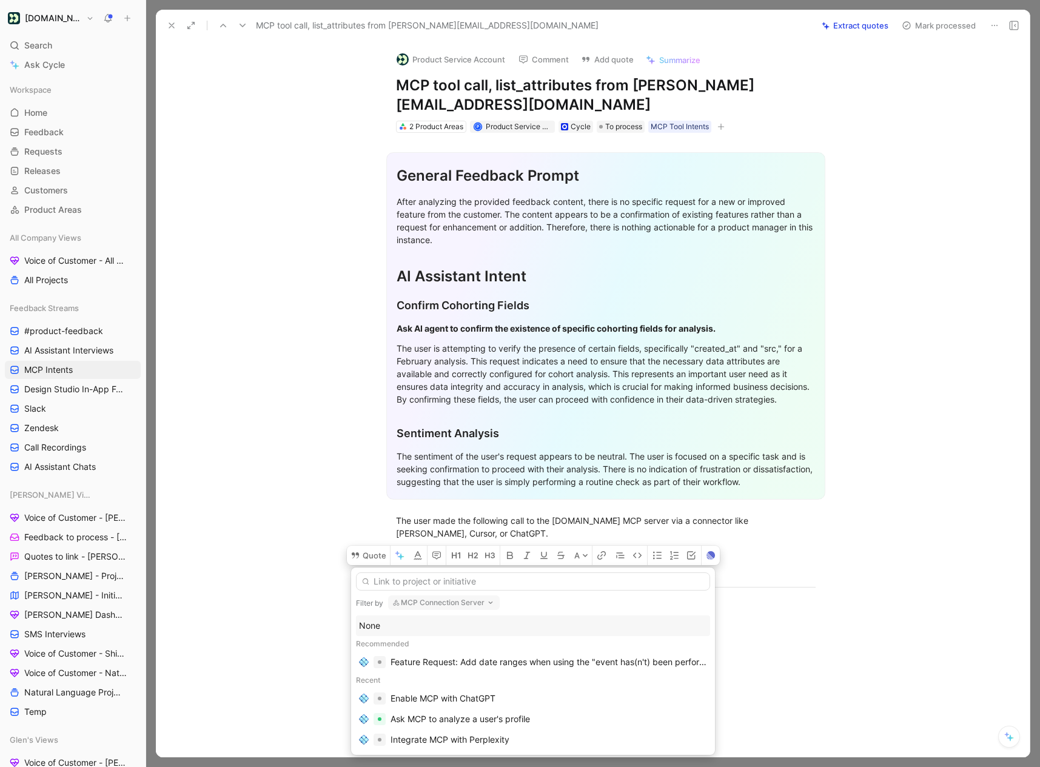
click at [386, 609] on div "Filter by MCP Connection Server" at bounding box center [533, 602] width 354 height 15
click at [381, 621] on div "None" at bounding box center [533, 625] width 348 height 15
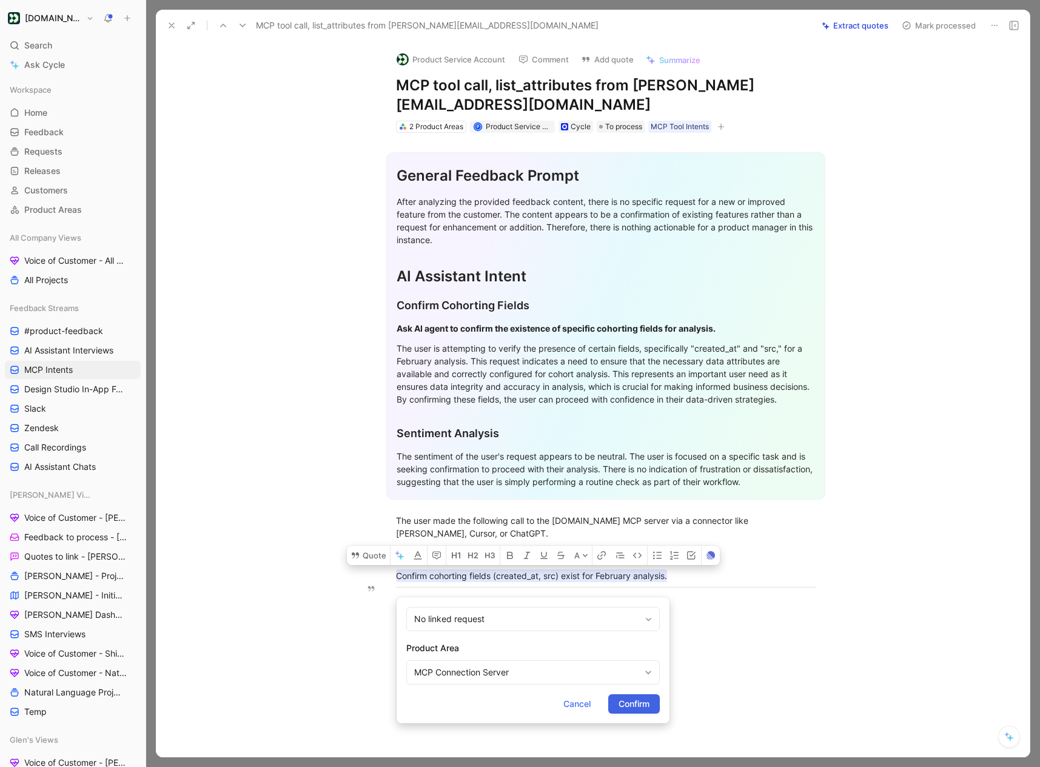
click at [634, 712] on button "Confirm" at bounding box center [634, 703] width 52 height 19
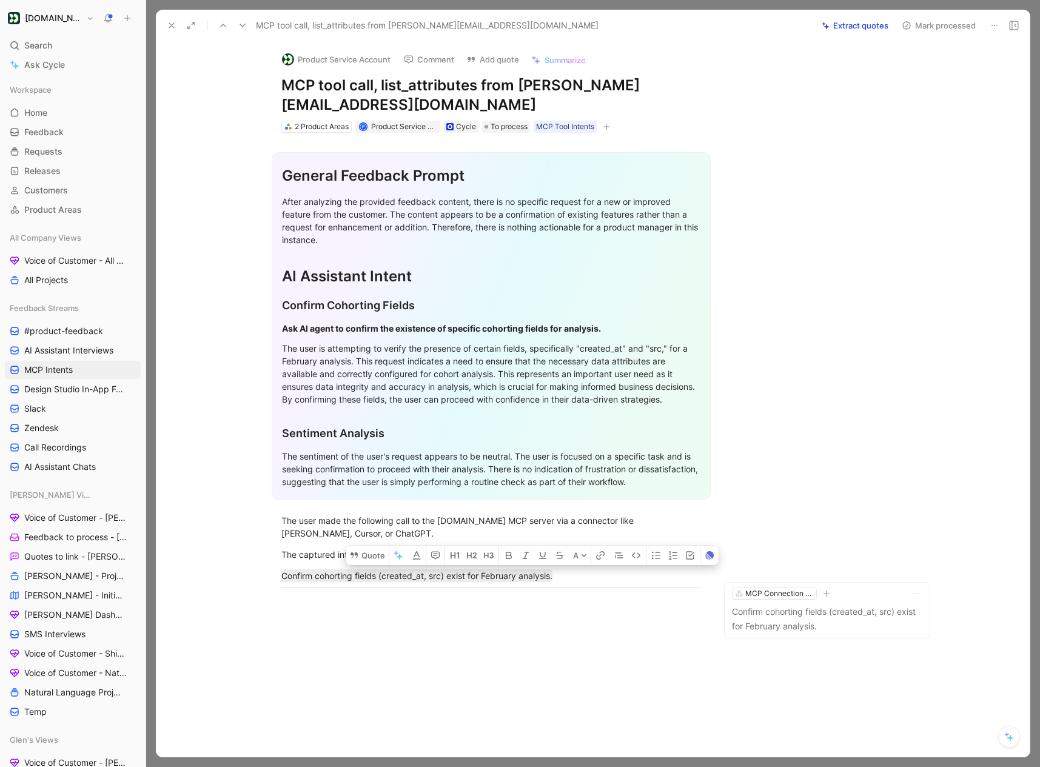
click at [933, 25] on button "Mark processed" at bounding box center [938, 25] width 85 height 17
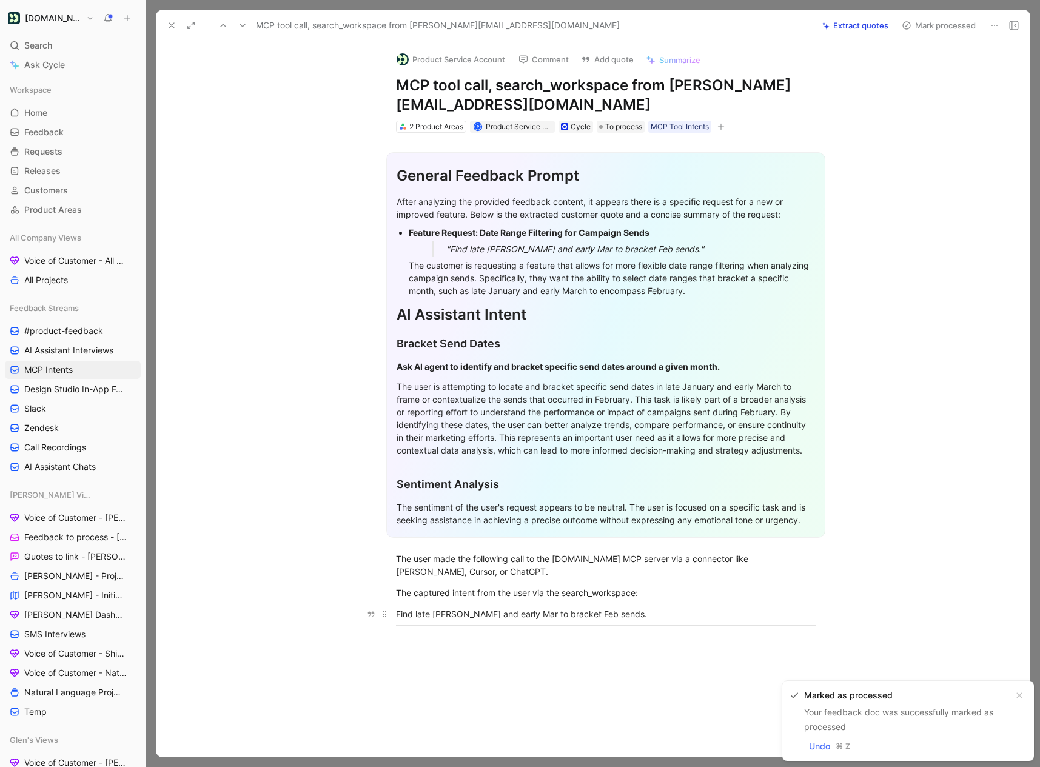
click at [465, 613] on div "Find late [PERSON_NAME] and early Mar to bracket Feb sends." at bounding box center [605, 613] width 419 height 13
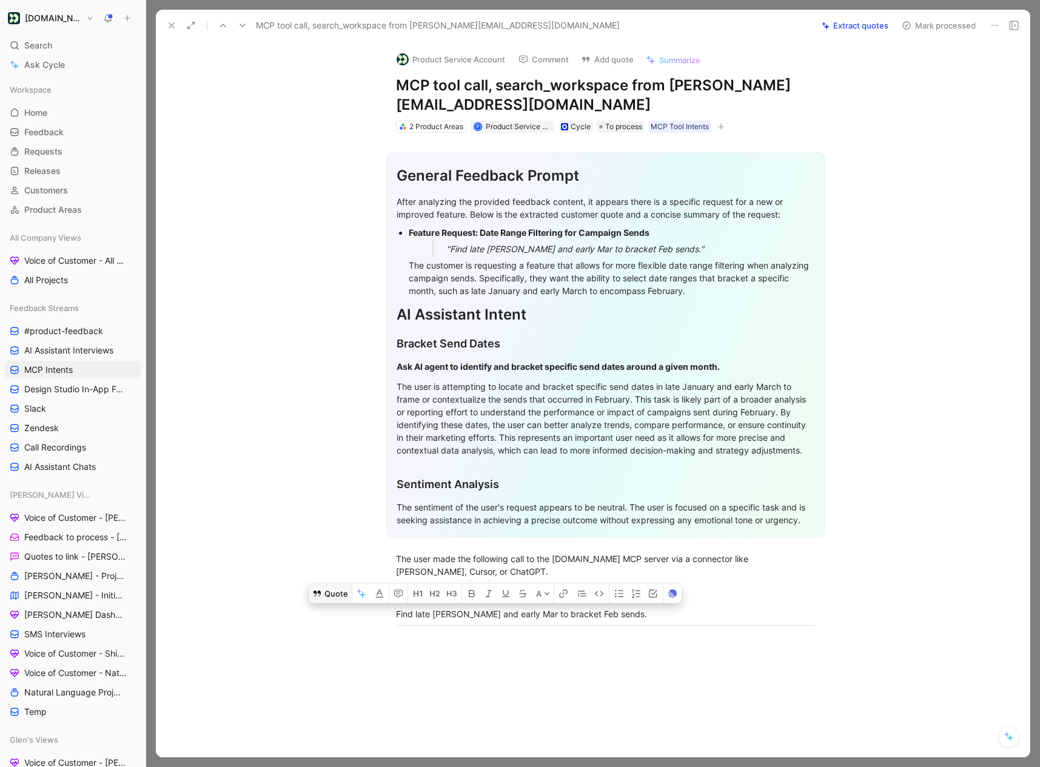
click at [329, 598] on button "Quote" at bounding box center [330, 593] width 43 height 19
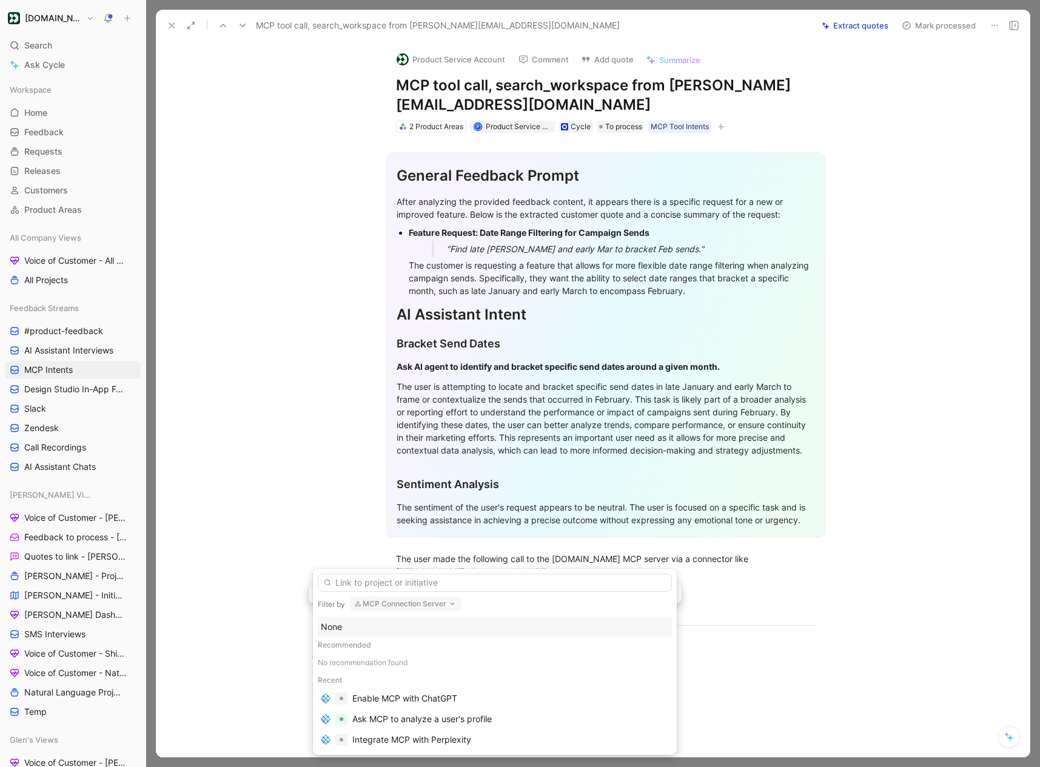
click at [388, 612] on div "Filter by MCP Connection Server None Recommended No recommendation found Recent…" at bounding box center [495, 662] width 364 height 186
click at [387, 625] on div "None" at bounding box center [495, 626] width 348 height 15
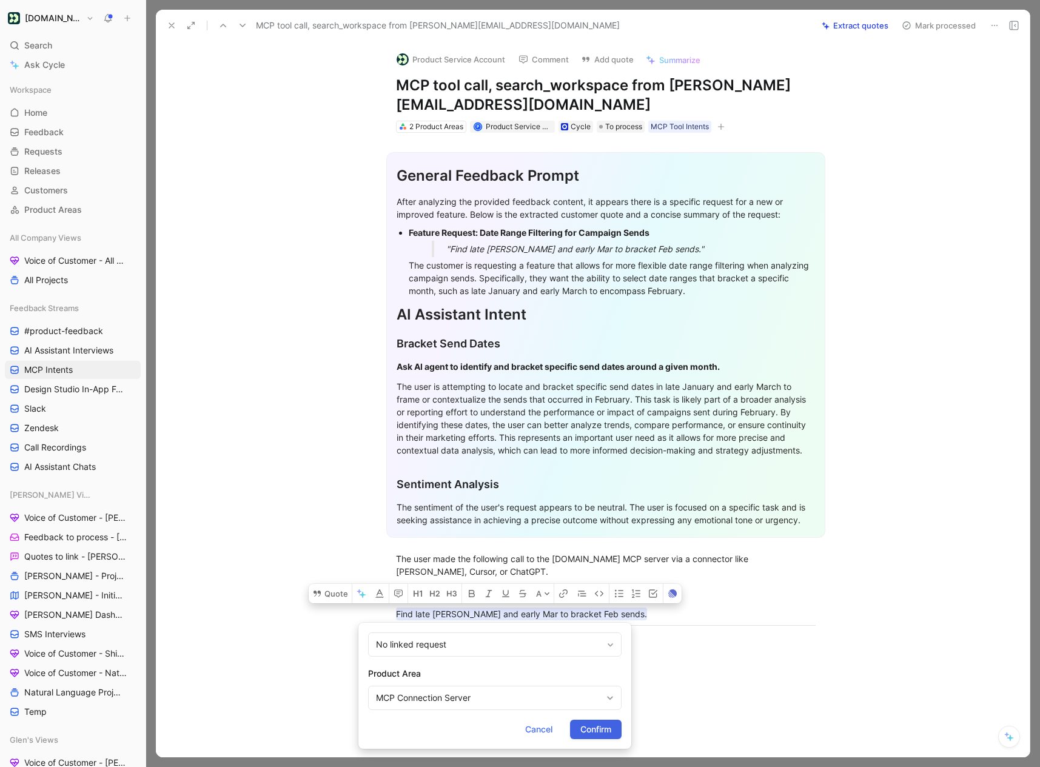
click at [601, 726] on span "Confirm" at bounding box center [595, 729] width 31 height 15
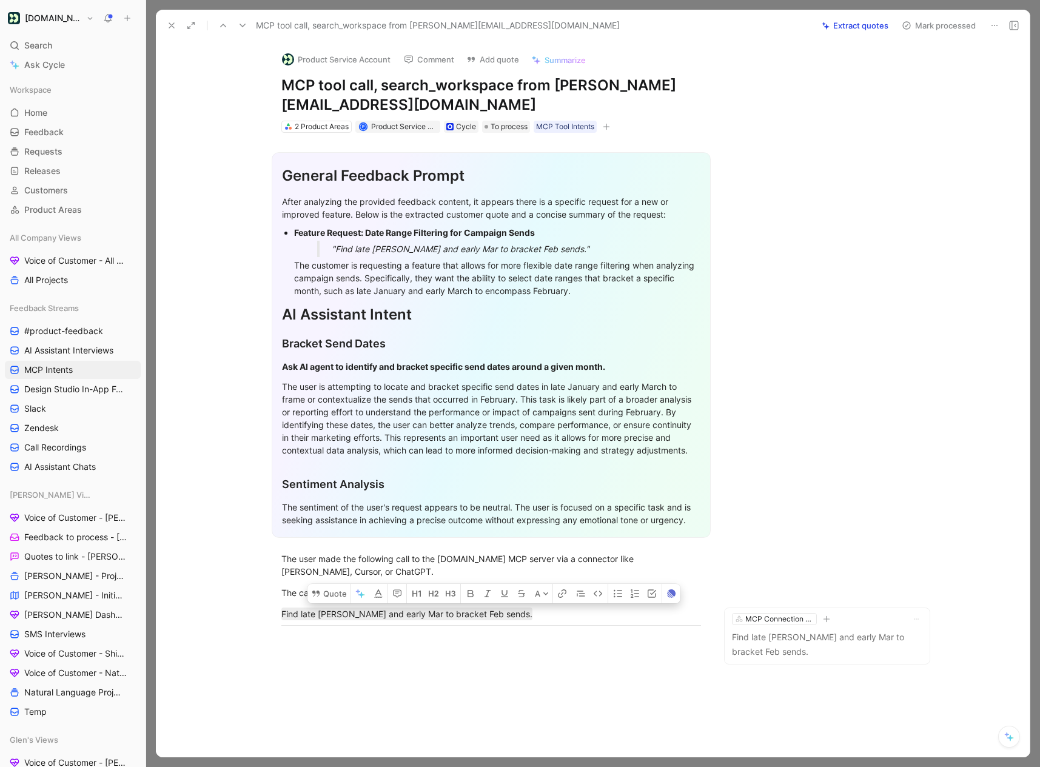
click at [928, 29] on button "Mark processed" at bounding box center [938, 25] width 85 height 17
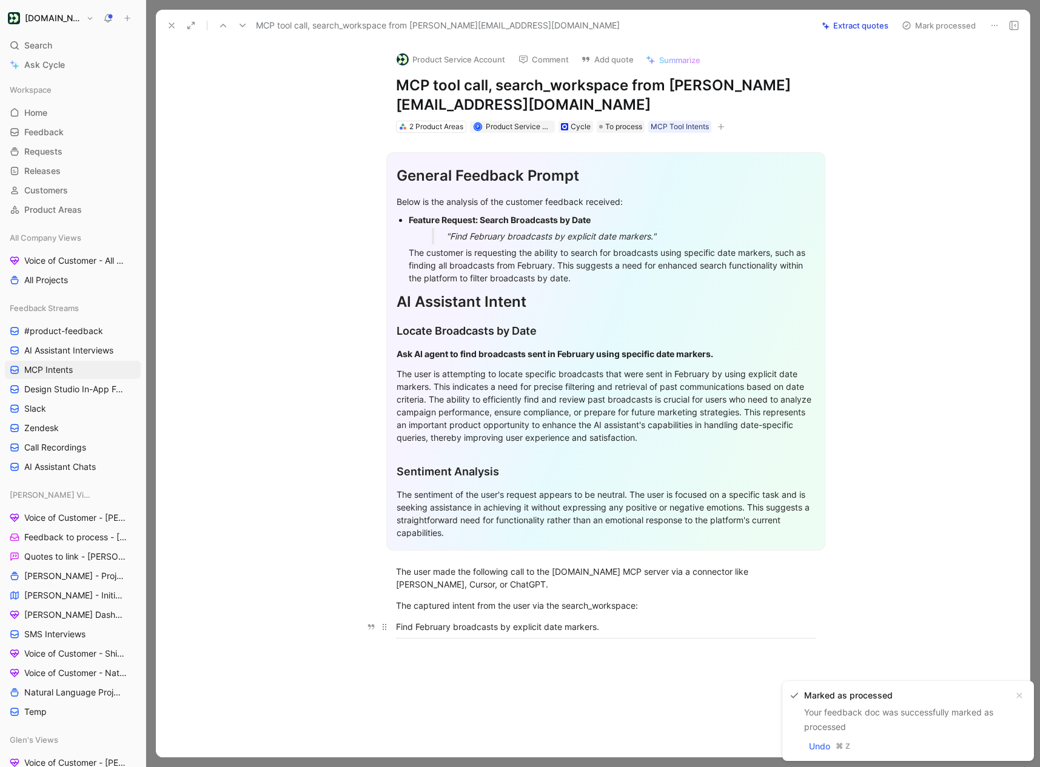
click at [482, 620] on div "Find February broadcasts by explicit date markers." at bounding box center [605, 626] width 419 height 13
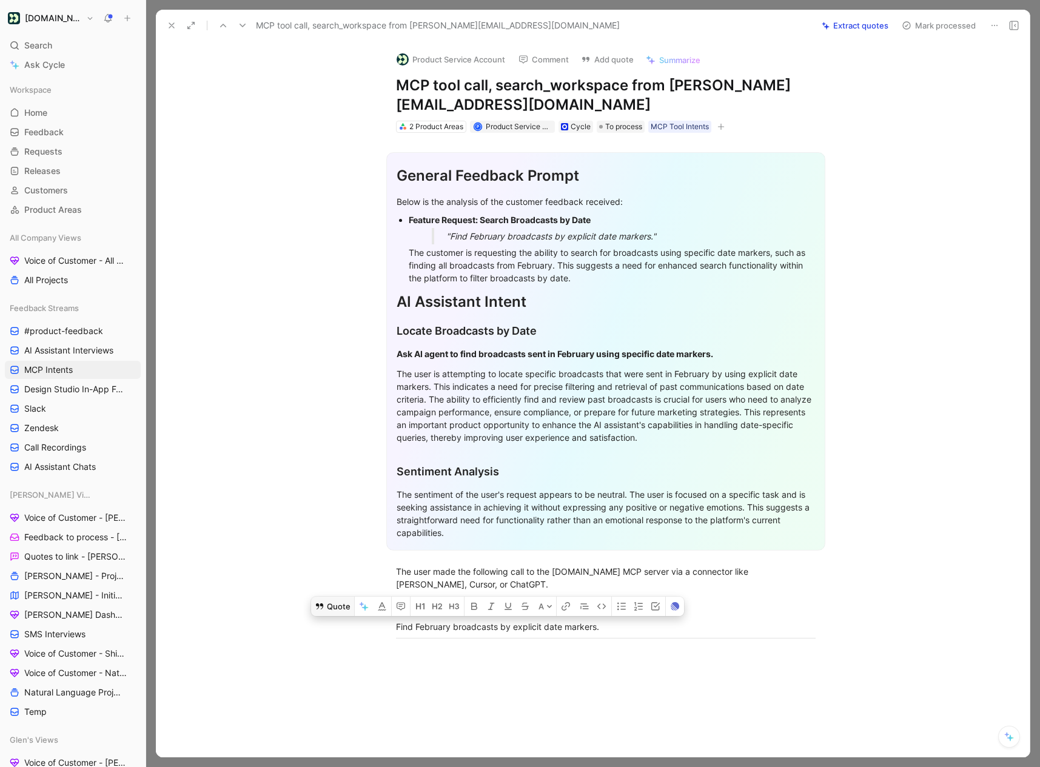
click at [333, 606] on button "Quote" at bounding box center [332, 605] width 43 height 19
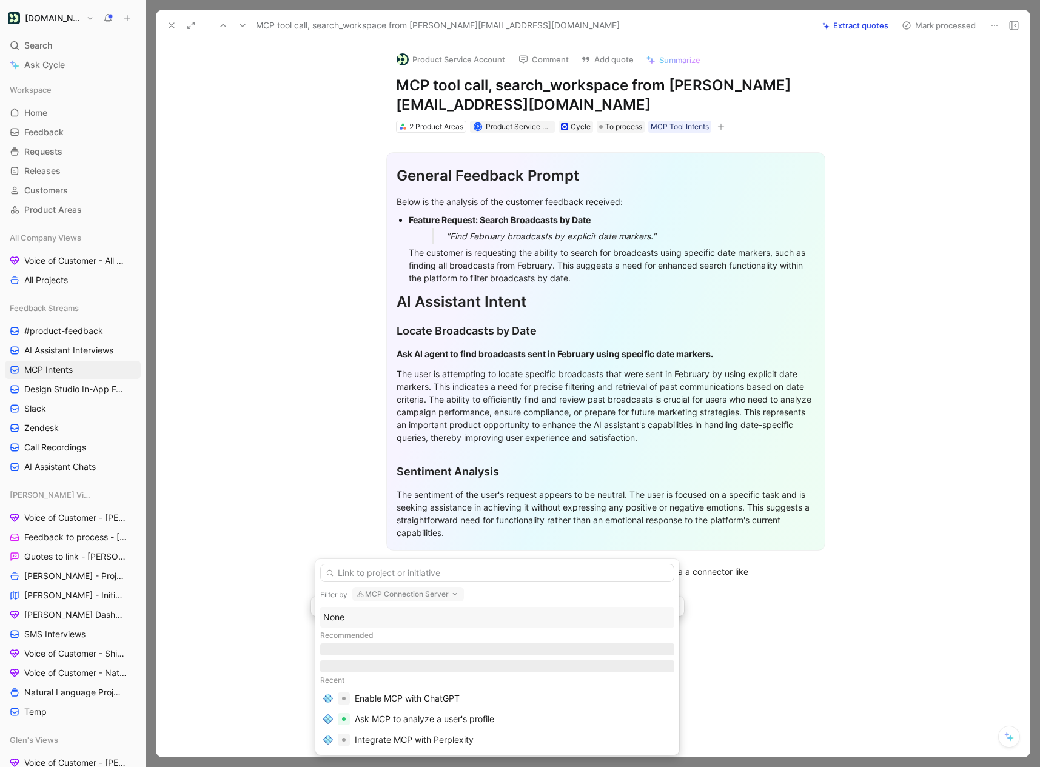
click at [393, 621] on div "None" at bounding box center [497, 617] width 348 height 15
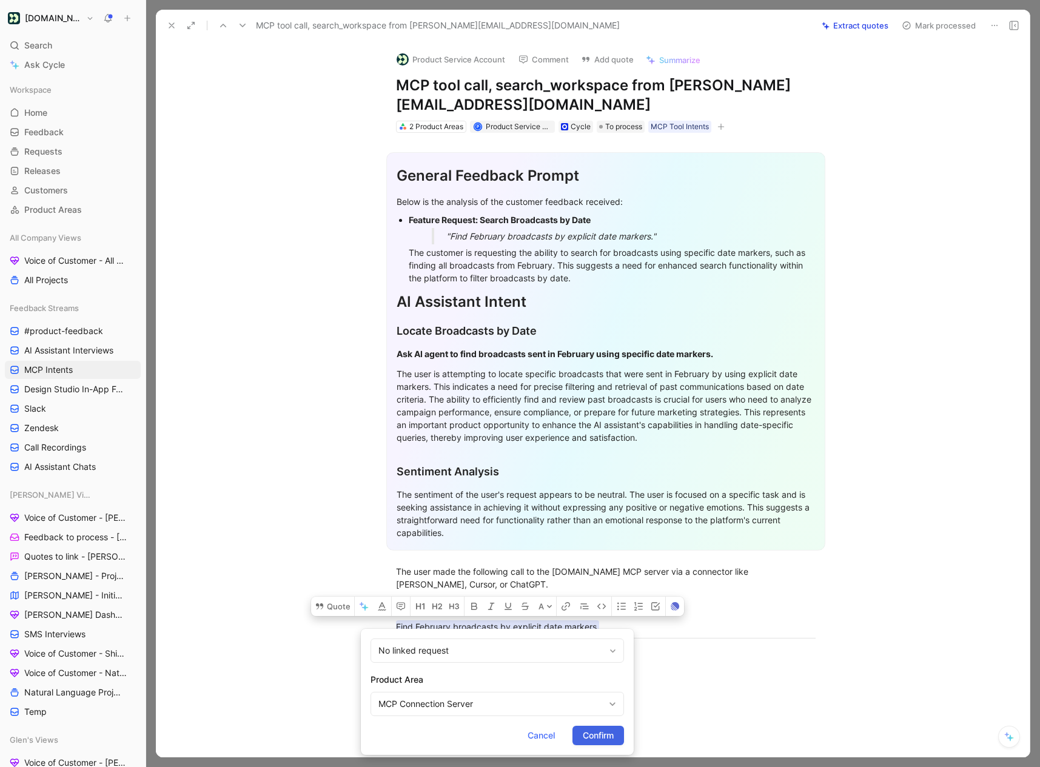
click at [605, 736] on span "Confirm" at bounding box center [598, 735] width 31 height 15
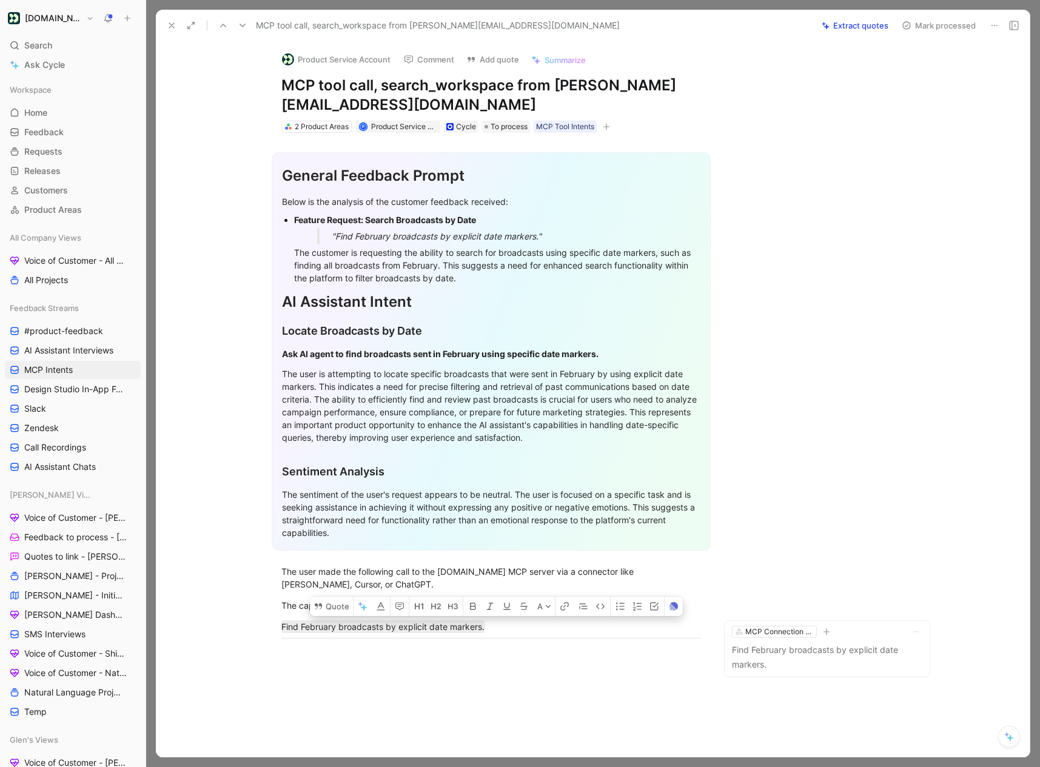
click at [933, 28] on button "Mark processed" at bounding box center [938, 25] width 85 height 17
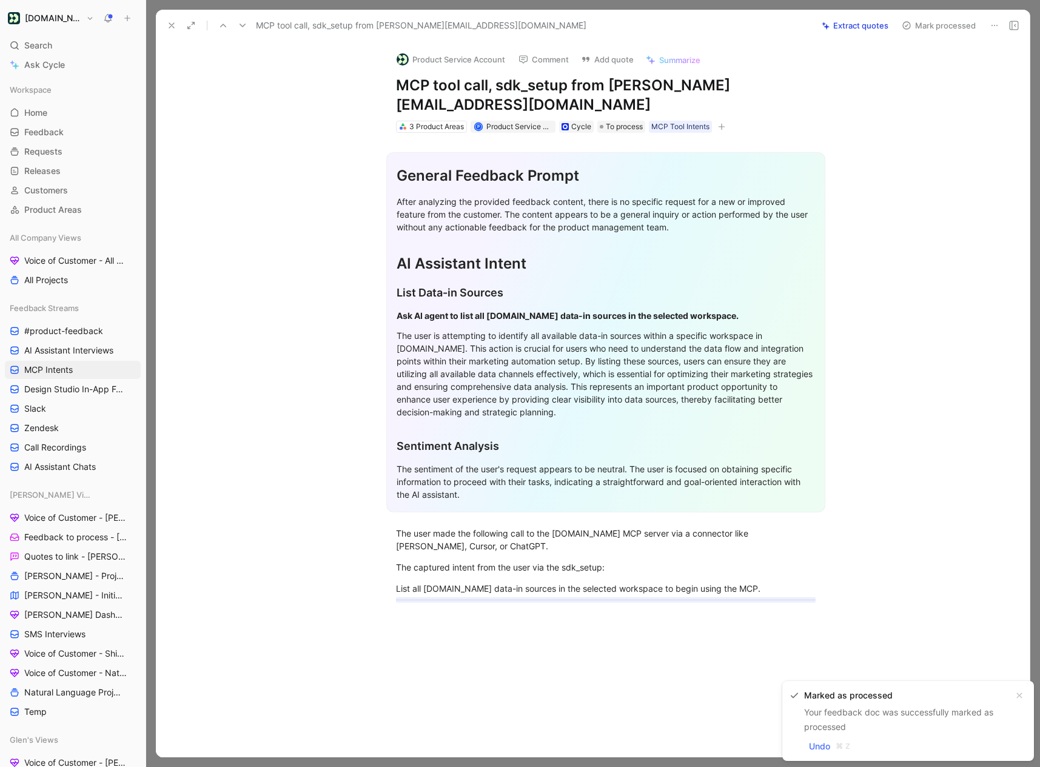
click at [455, 599] on hr at bounding box center [605, 599] width 419 height 1
click at [463, 582] on div "List all [DOMAIN_NAME] data-in sources in the selected workspace to begin using…" at bounding box center [605, 588] width 419 height 13
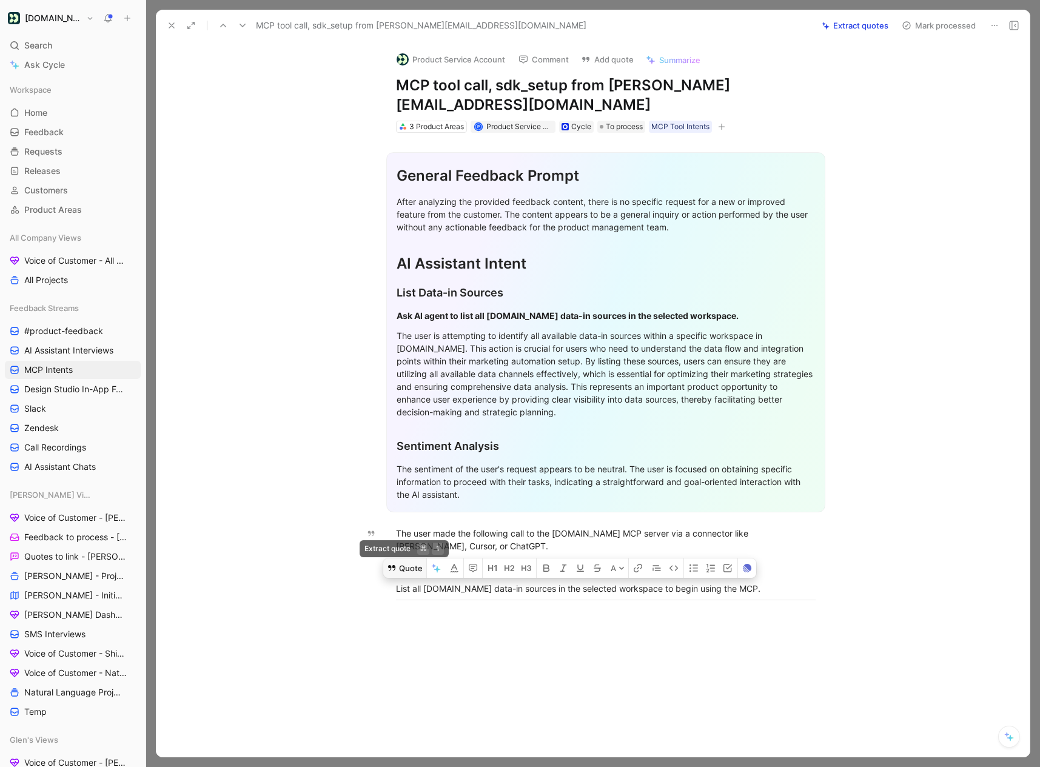
click at [410, 558] on button "Quote" at bounding box center [404, 567] width 43 height 19
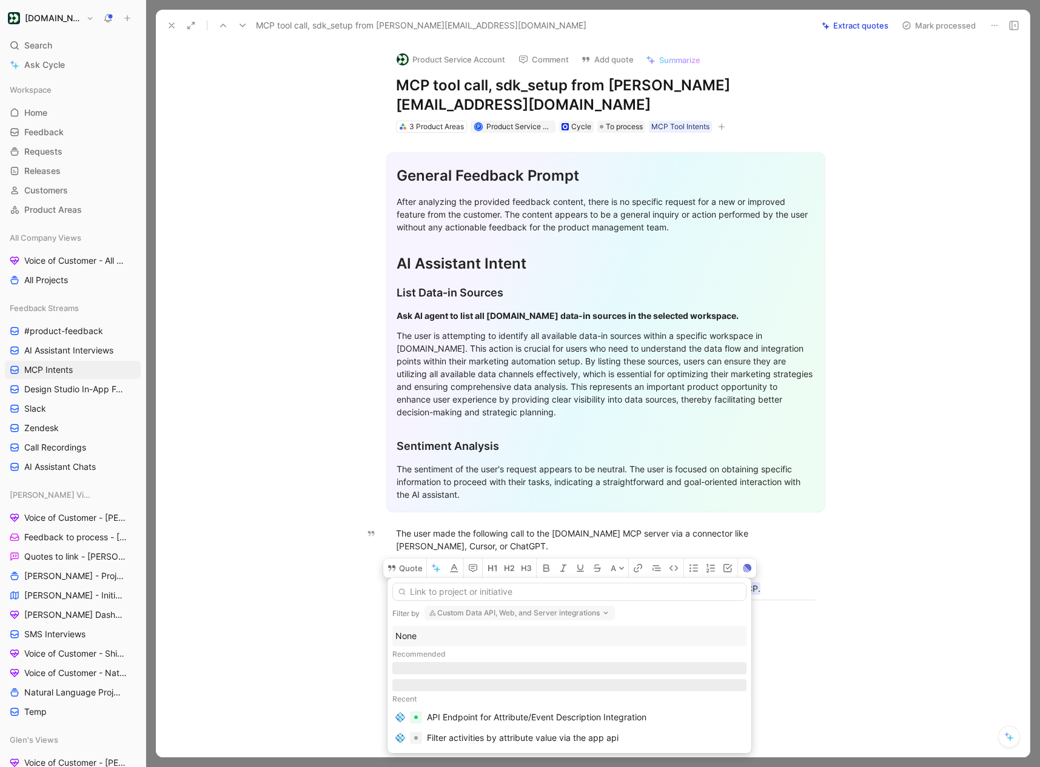
click at [430, 639] on div "None" at bounding box center [569, 636] width 348 height 15
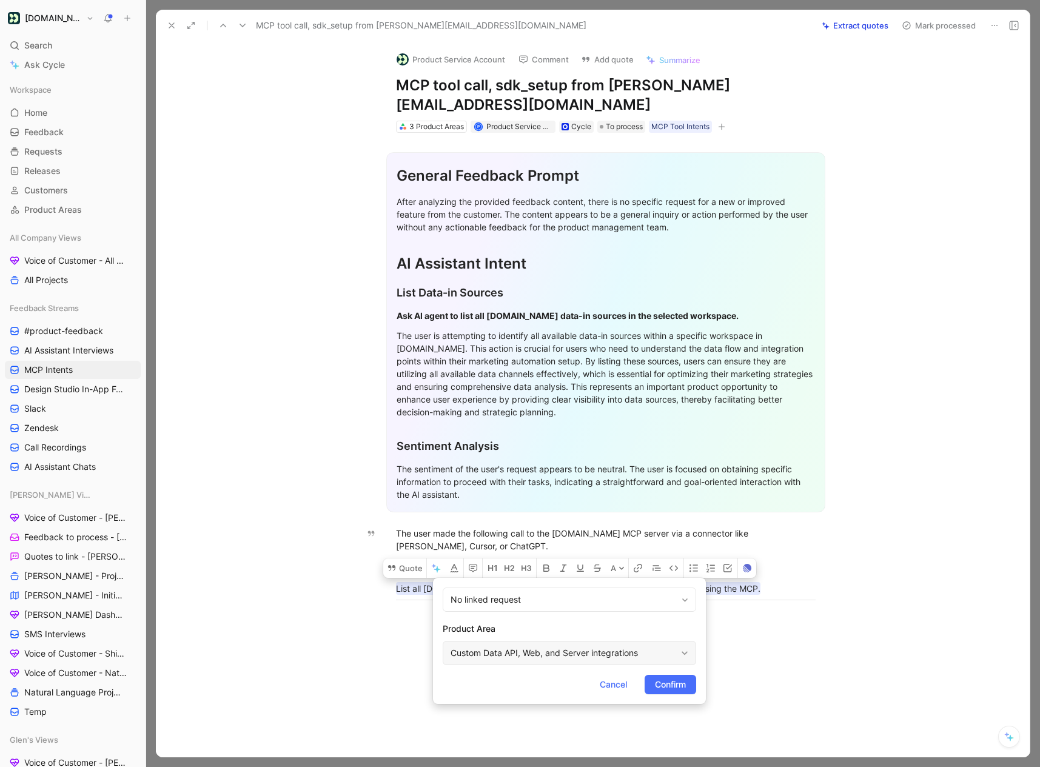
click at [541, 664] on div "Custom Data API, Web, and Server integrations" at bounding box center [568, 653] width 253 height 24
type input "mcp"
click at [600, 620] on span "Connection Server" at bounding box center [564, 624] width 73 height 10
click at [675, 687] on span "Confirm" at bounding box center [670, 684] width 31 height 15
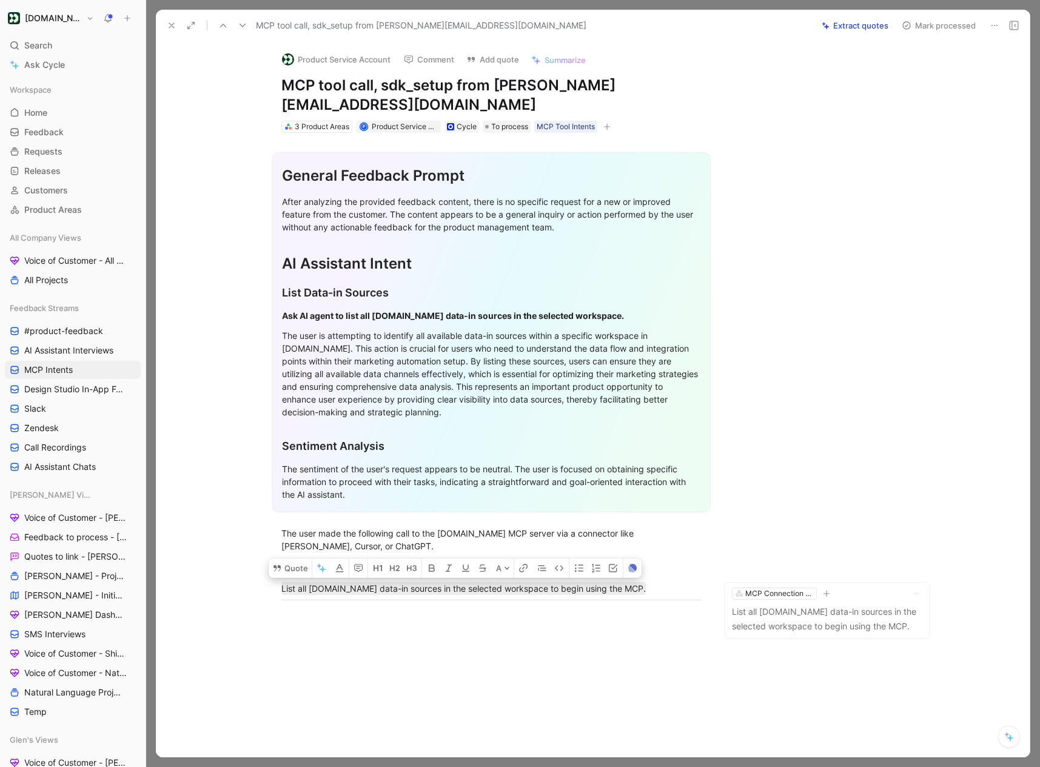
click at [946, 28] on button "Mark processed" at bounding box center [938, 25] width 85 height 17
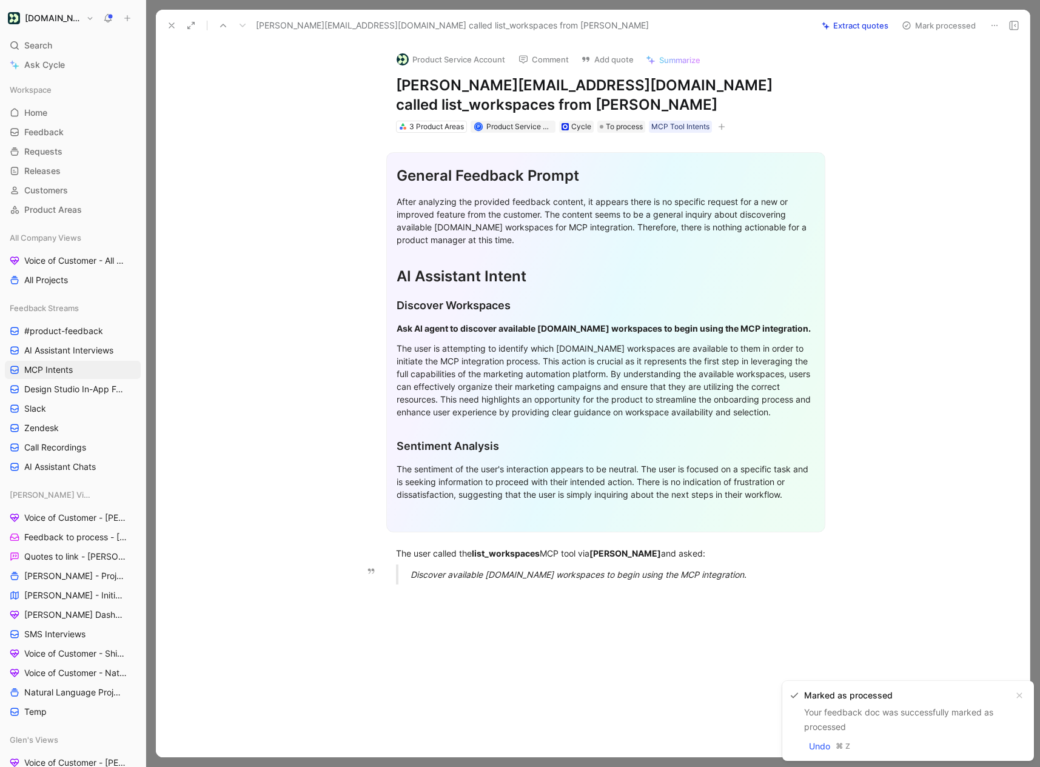
click at [459, 578] on div "Discover available [DOMAIN_NAME] workspaces to begin using the MCP integration." at bounding box center [619, 574] width 419 height 13
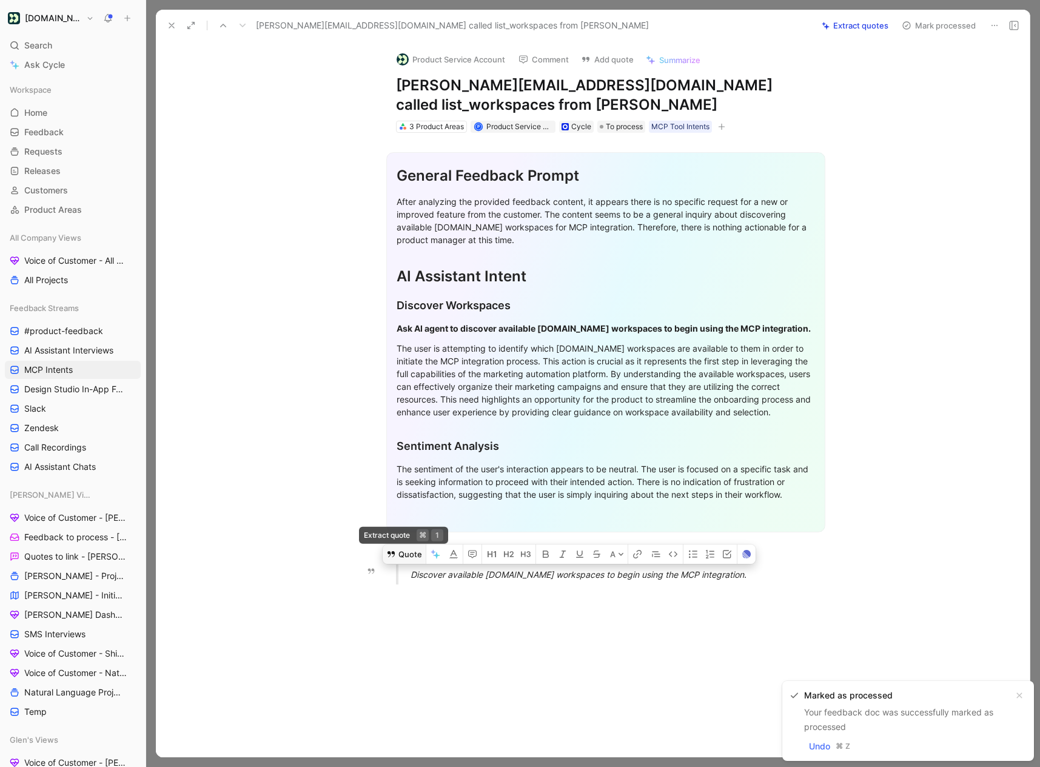
click at [388, 554] on icon at bounding box center [390, 554] width 7 height 6
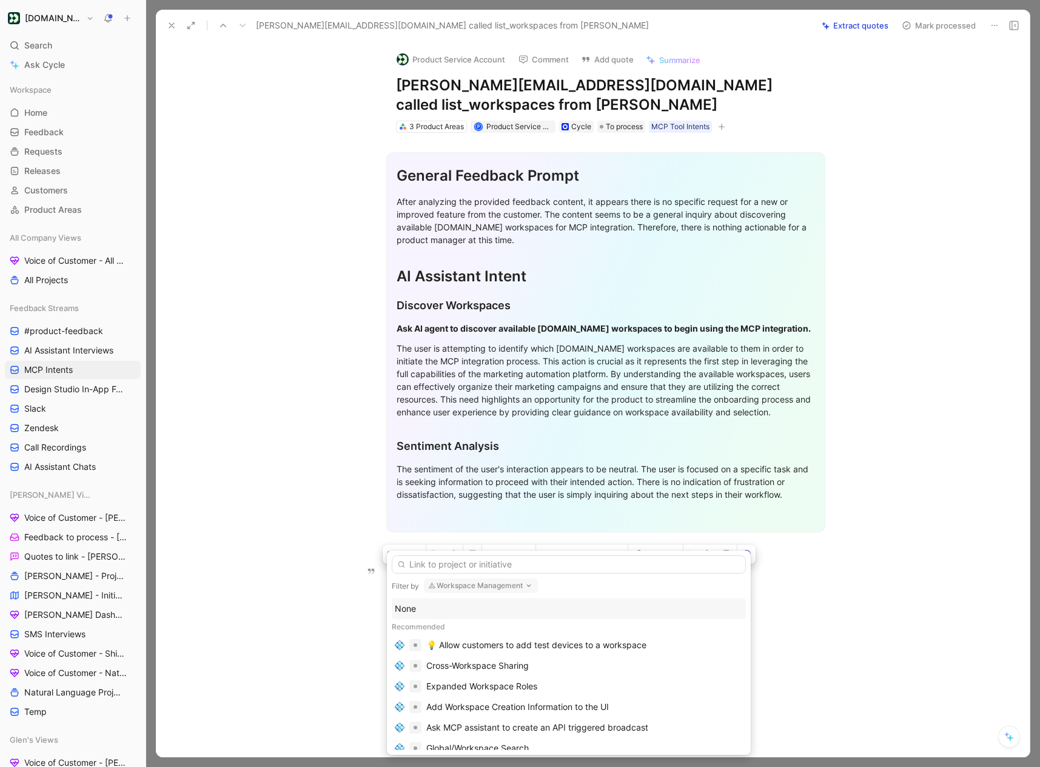
click at [474, 589] on button "Workspace Management" at bounding box center [481, 585] width 114 height 15
type input "mcp"
click at [464, 559] on span "Connection Server" at bounding box center [485, 561] width 73 height 10
click at [446, 606] on div "None" at bounding box center [569, 608] width 354 height 21
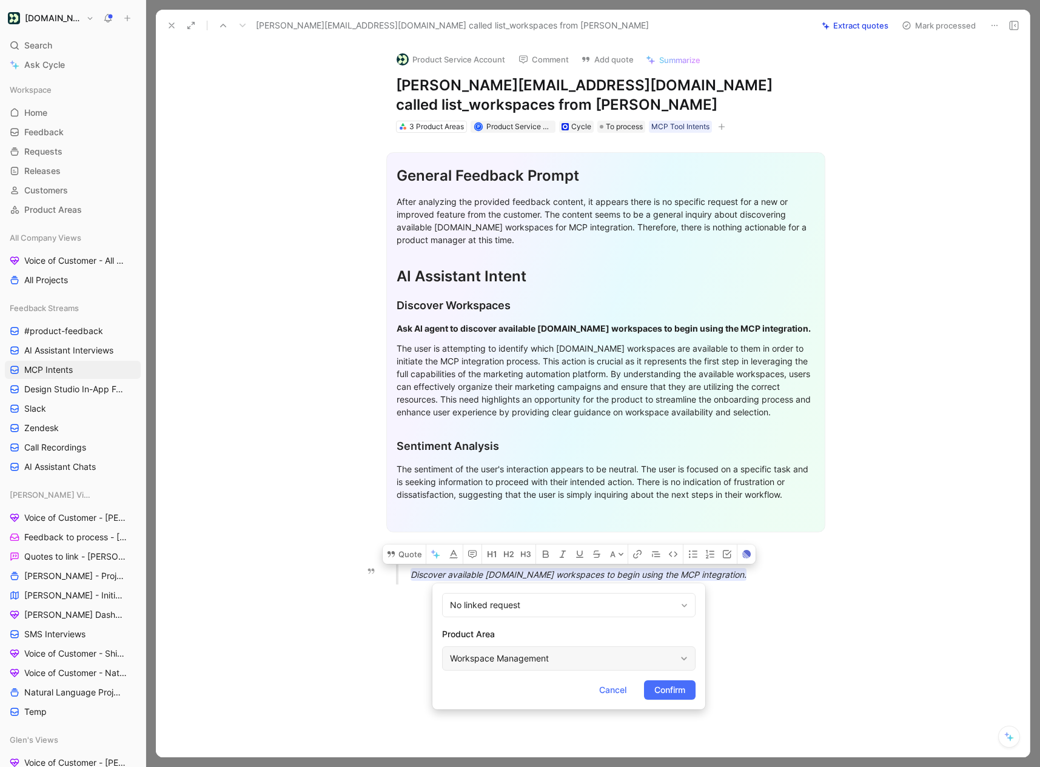
click at [494, 658] on div "Workspace Management" at bounding box center [562, 658] width 225 height 15
type input "mcp"
click at [581, 629] on span "Connection Server" at bounding box center [563, 629] width 73 height 10
click at [666, 696] on span "Confirm" at bounding box center [669, 690] width 31 height 15
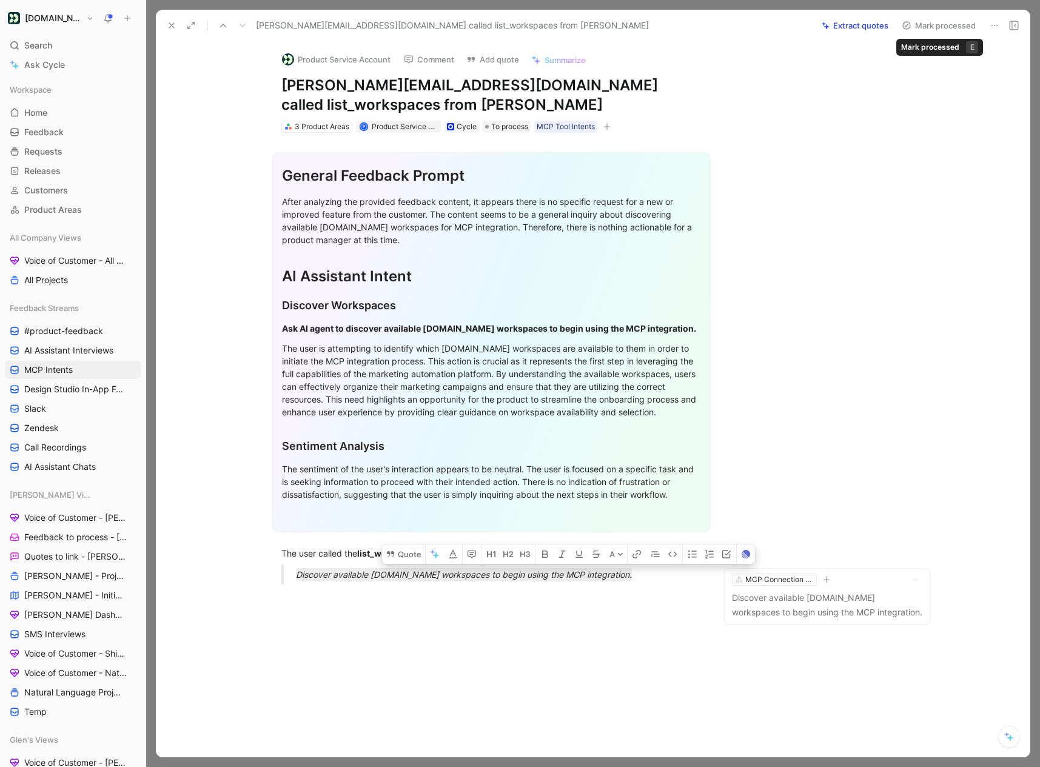
click at [954, 27] on button "Mark processed" at bounding box center [938, 25] width 85 height 17
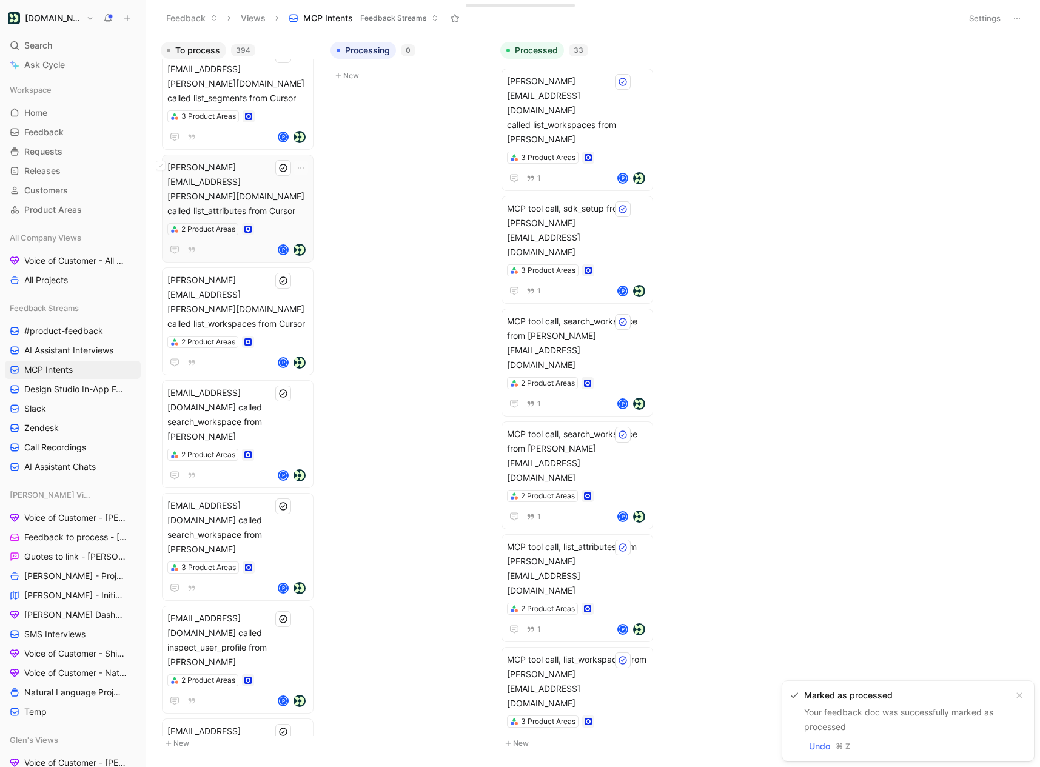
click at [279, 160] on div "[PERSON_NAME][EMAIL_ADDRESS][PERSON_NAME][DOMAIN_NAME] called list_attributes f…" at bounding box center [237, 208] width 141 height 97
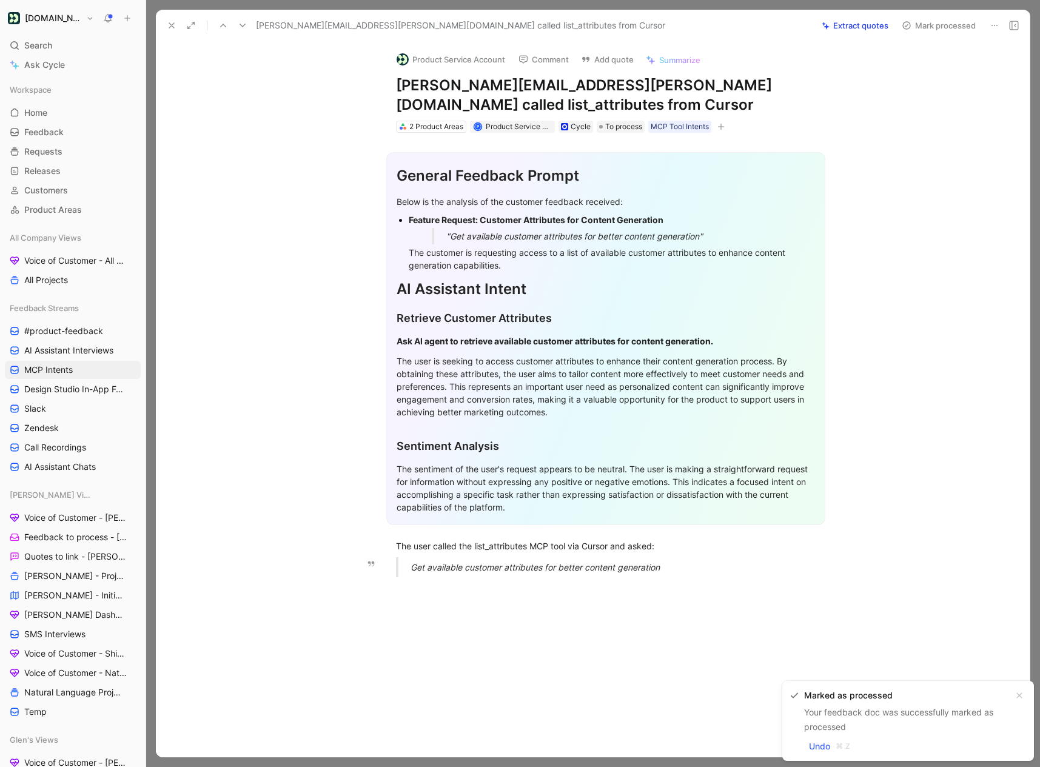
click at [507, 567] on em "Get available customer attributes for better content generation" at bounding box center [534, 567] width 249 height 10
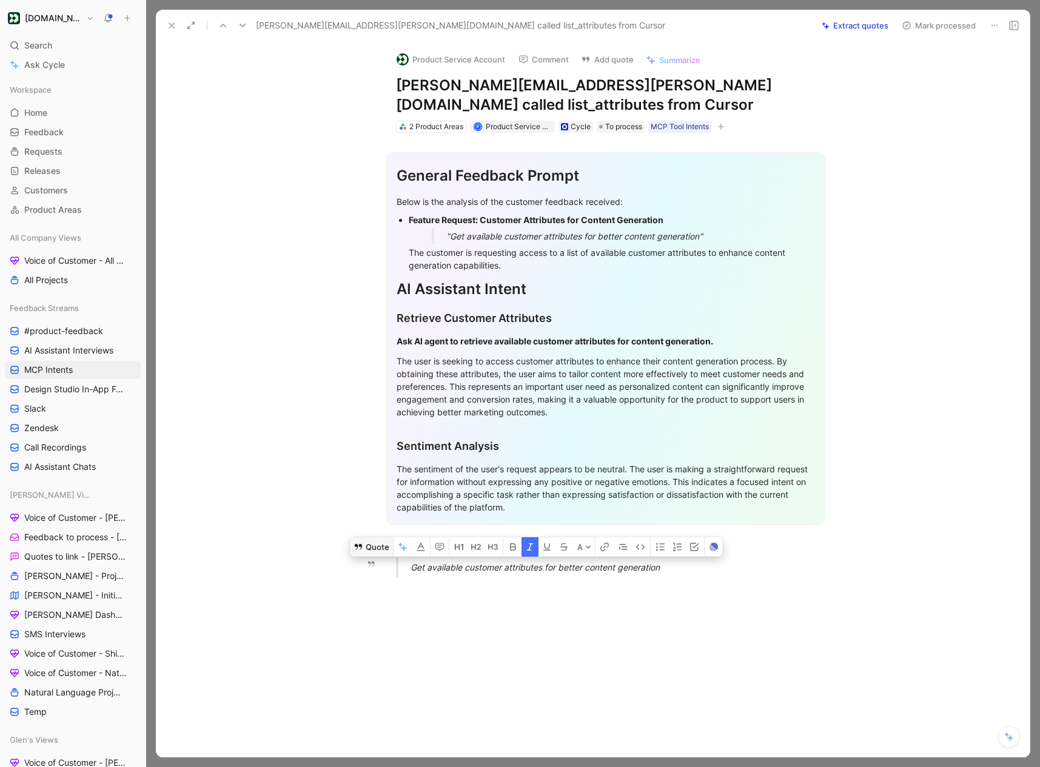
click at [370, 551] on button "Quote" at bounding box center [371, 546] width 43 height 19
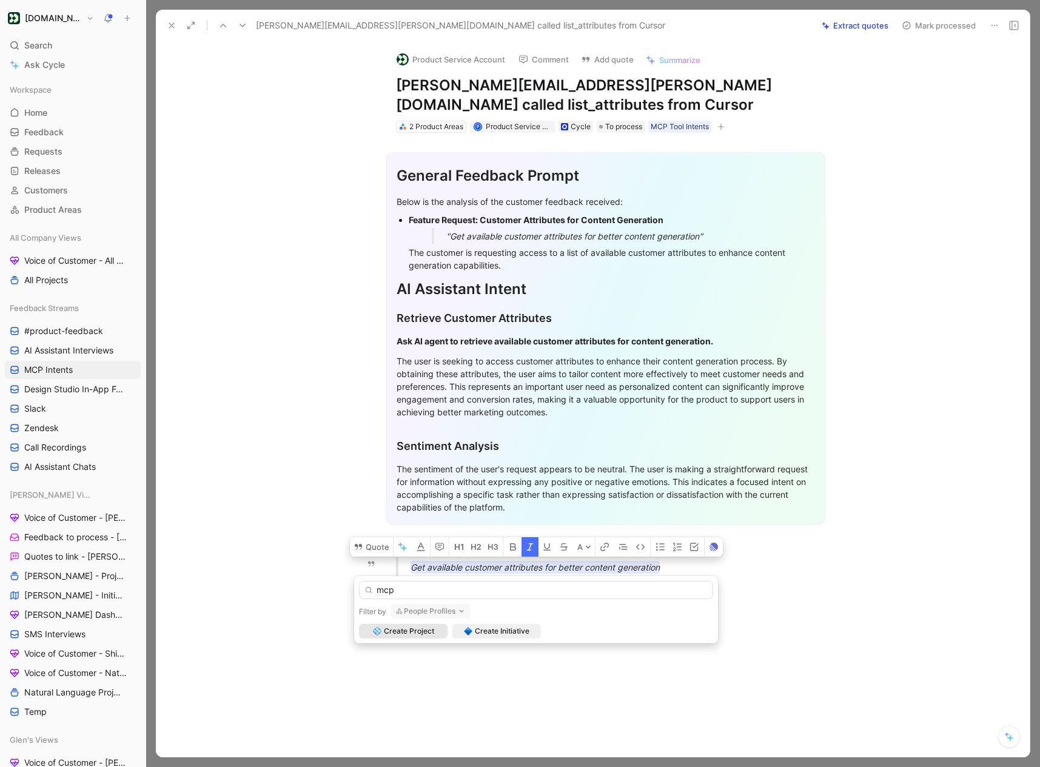
click at [397, 589] on input "mcp" at bounding box center [536, 590] width 354 height 18
type input "m"
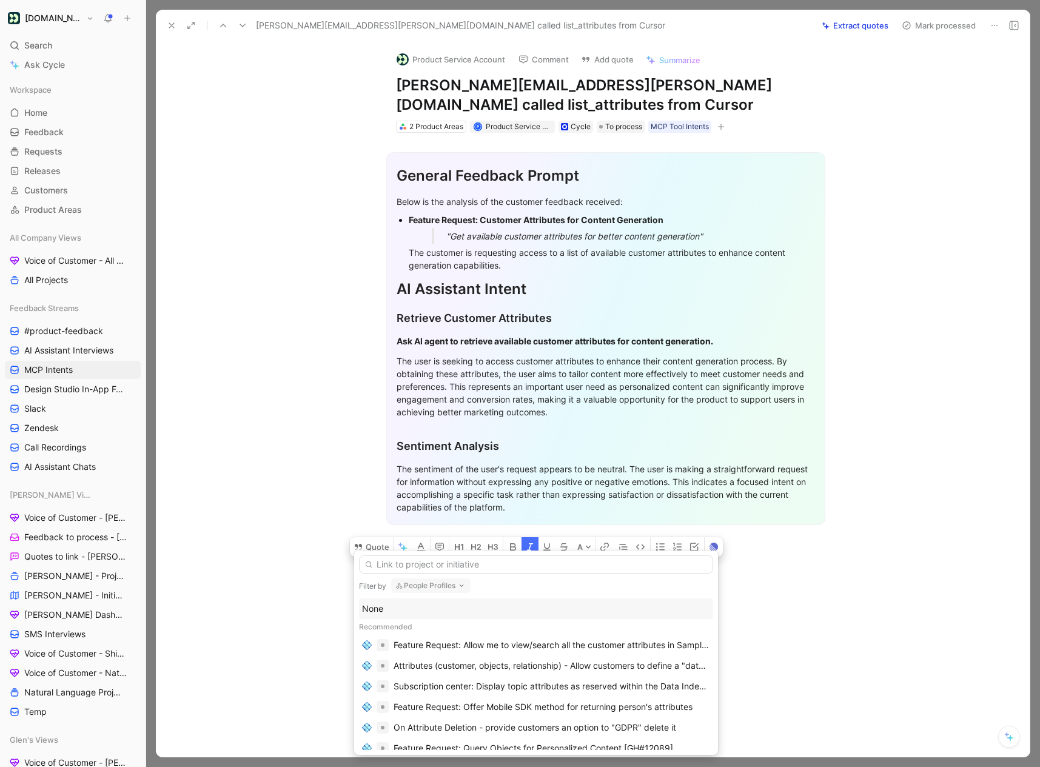
click at [397, 606] on div "None" at bounding box center [536, 608] width 348 height 15
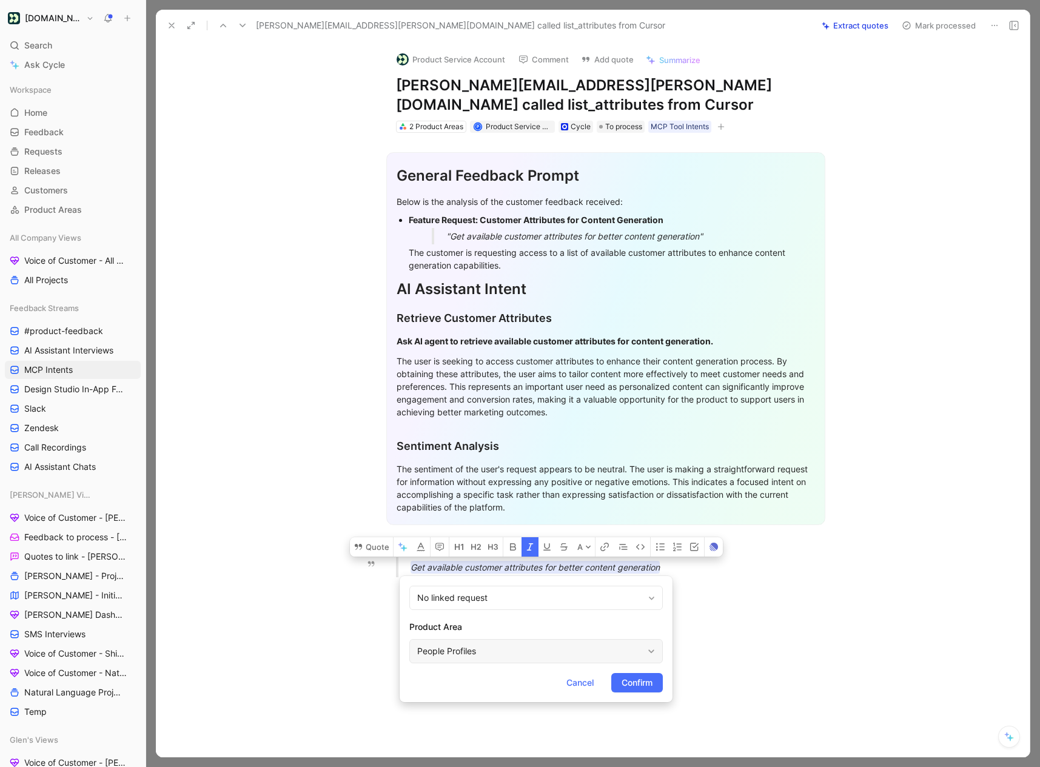
click at [455, 649] on div "People Profiles" at bounding box center [529, 651] width 225 height 15
type input "mcp"
click at [566, 633] on div "mcp MCP Connection Server" at bounding box center [566, 611] width 192 height 51
click at [566, 631] on div "MCP Connection Server" at bounding box center [566, 622] width 192 height 18
click at [626, 692] on button "Confirm" at bounding box center [637, 682] width 52 height 19
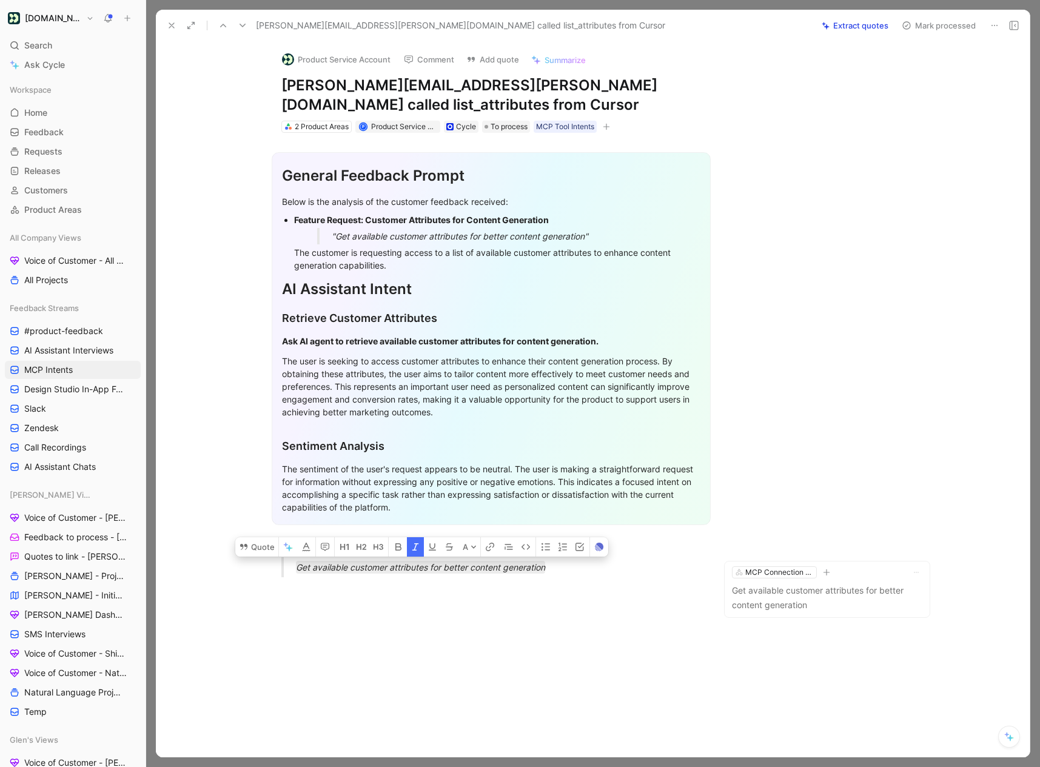
click at [929, 29] on button "Mark processed" at bounding box center [938, 25] width 85 height 17
